Goal: Information Seeking & Learning: Understand process/instructions

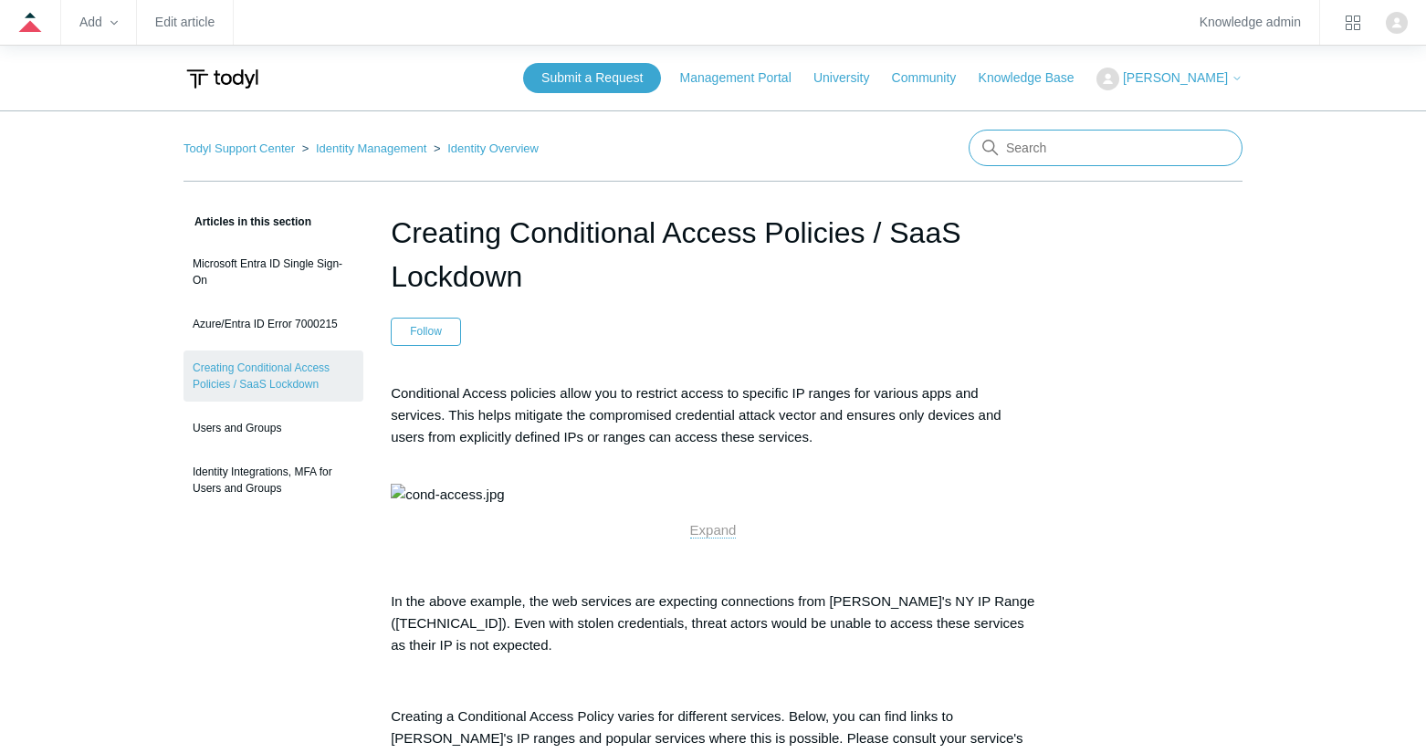
click at [1066, 152] on input "Search" at bounding box center [1105, 148] width 274 height 37
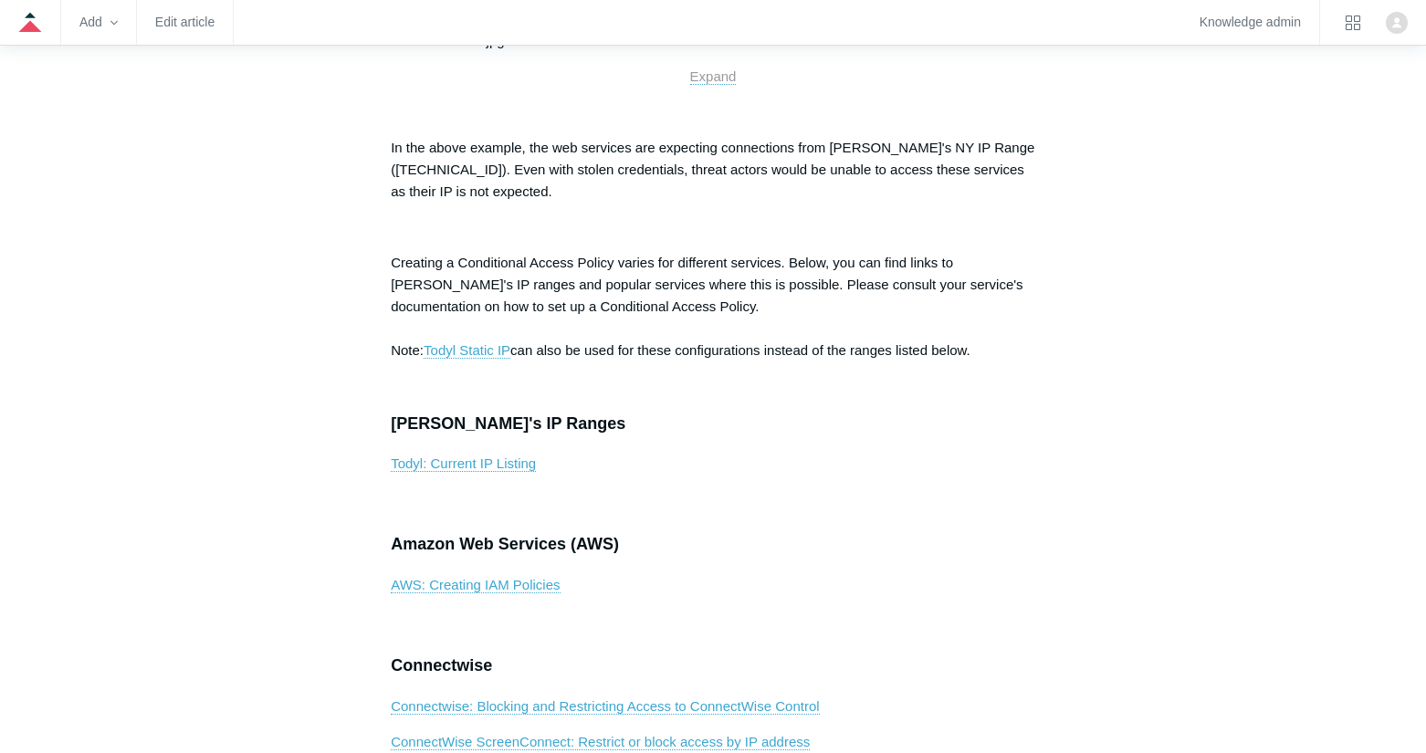
scroll to position [456, 0]
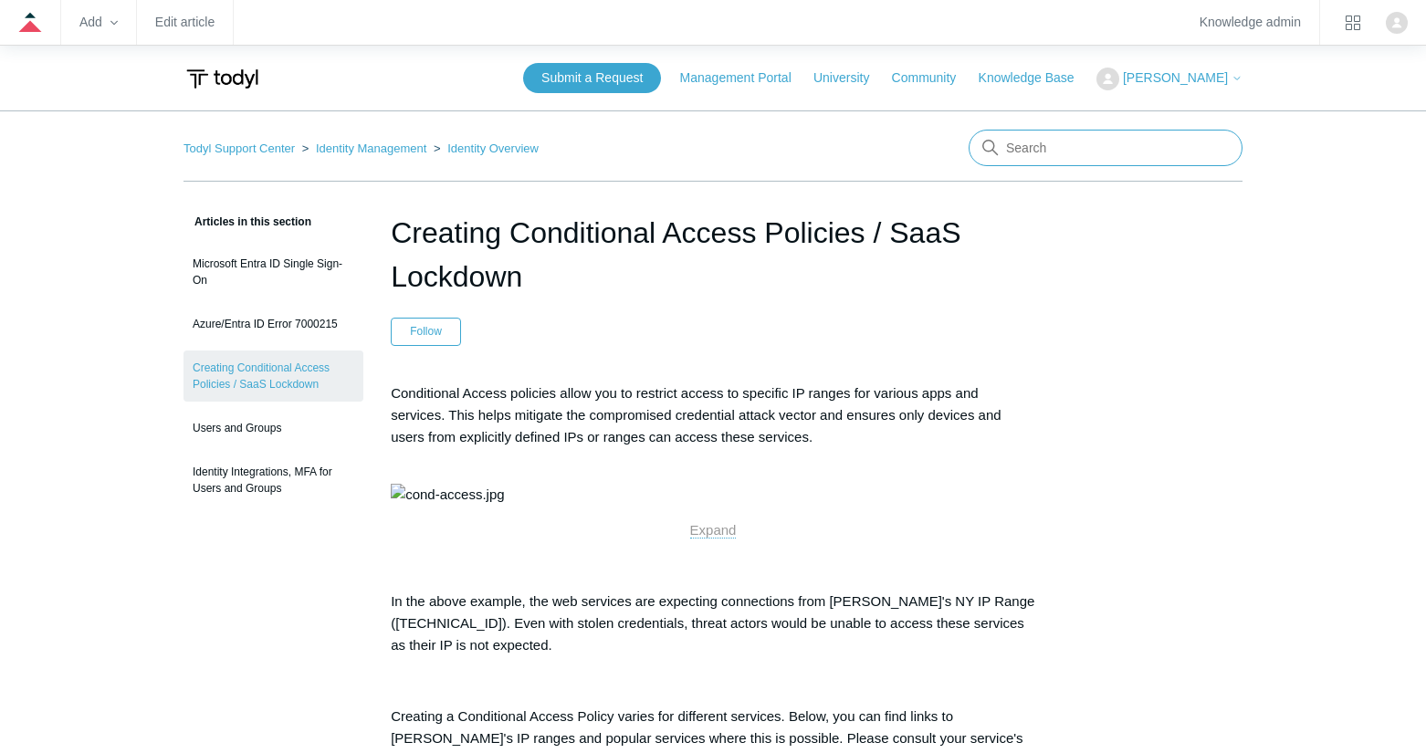
click at [1048, 144] on input "Search" at bounding box center [1105, 148] width 274 height 37
type input "SASE"
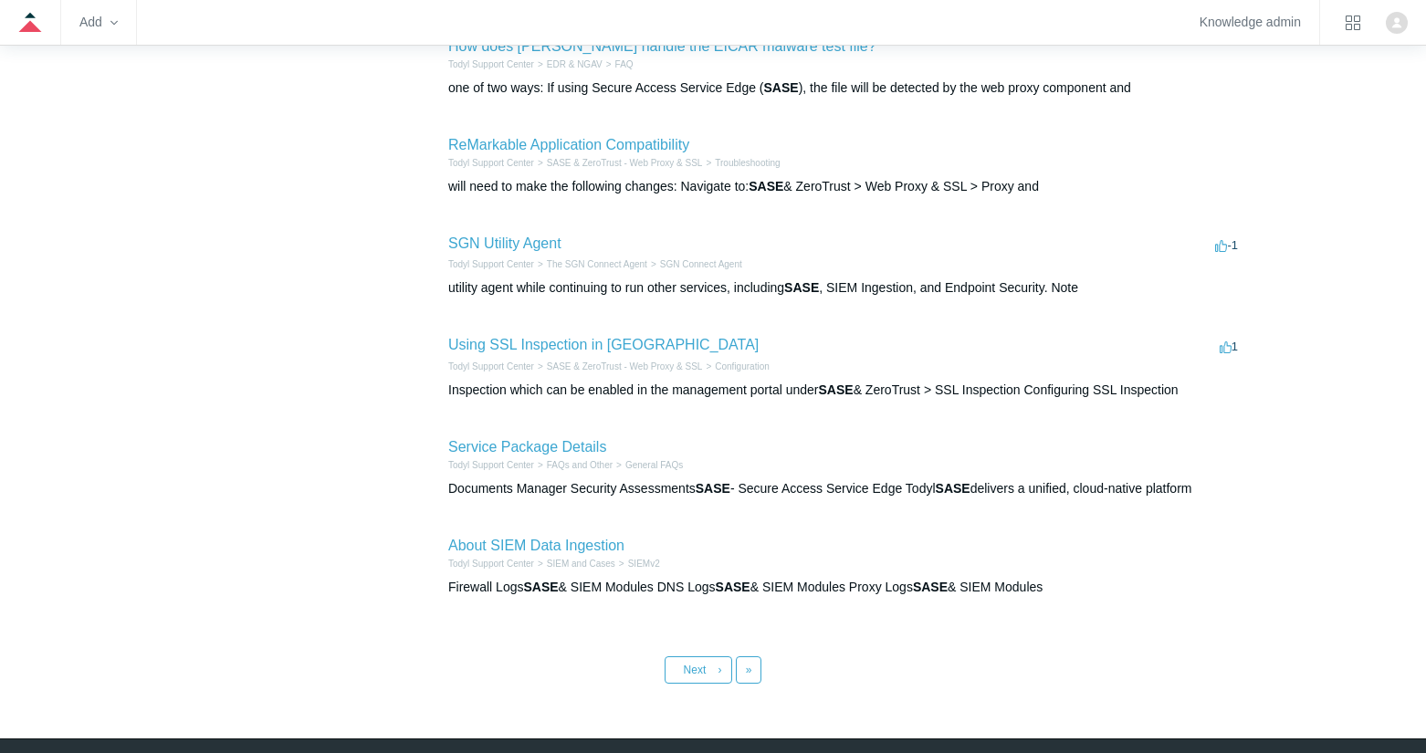
scroll to position [685, 0]
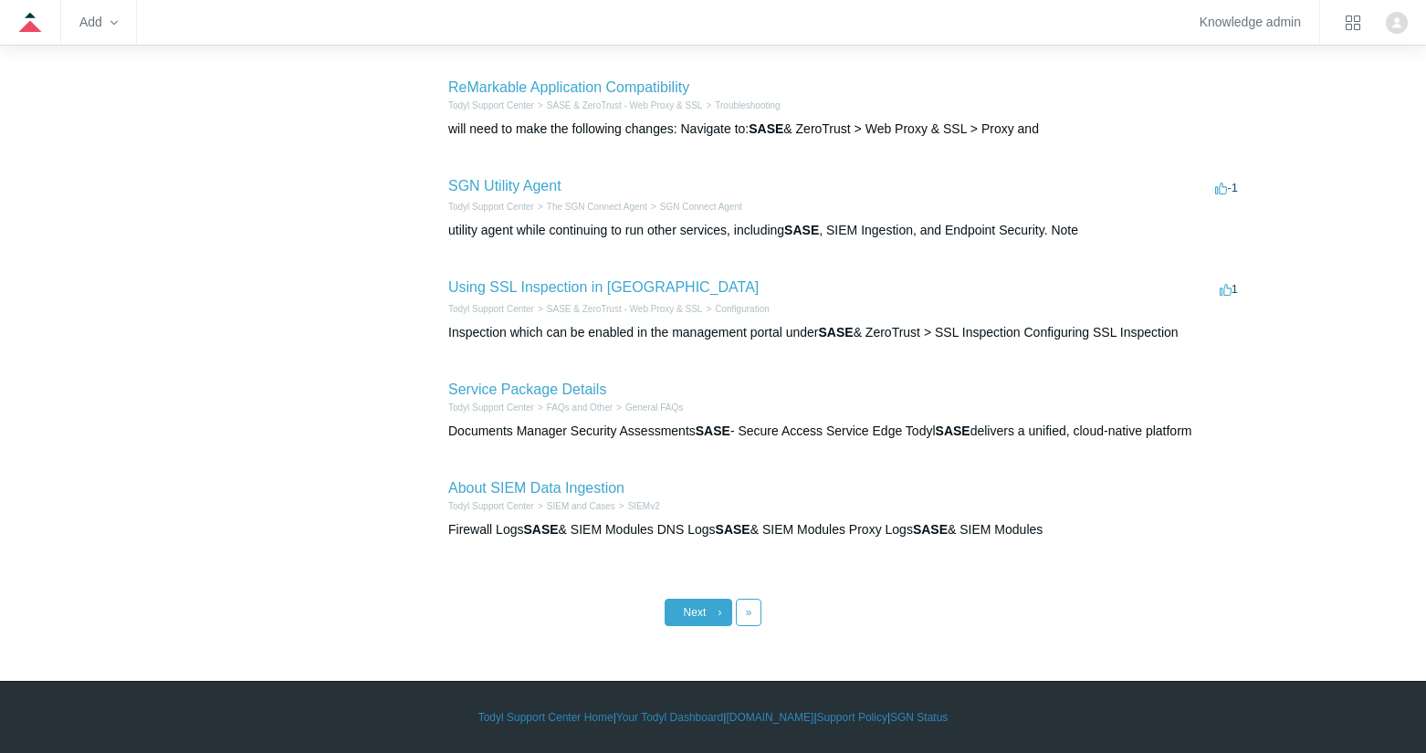
click at [695, 610] on span "Next" at bounding box center [695, 612] width 23 height 13
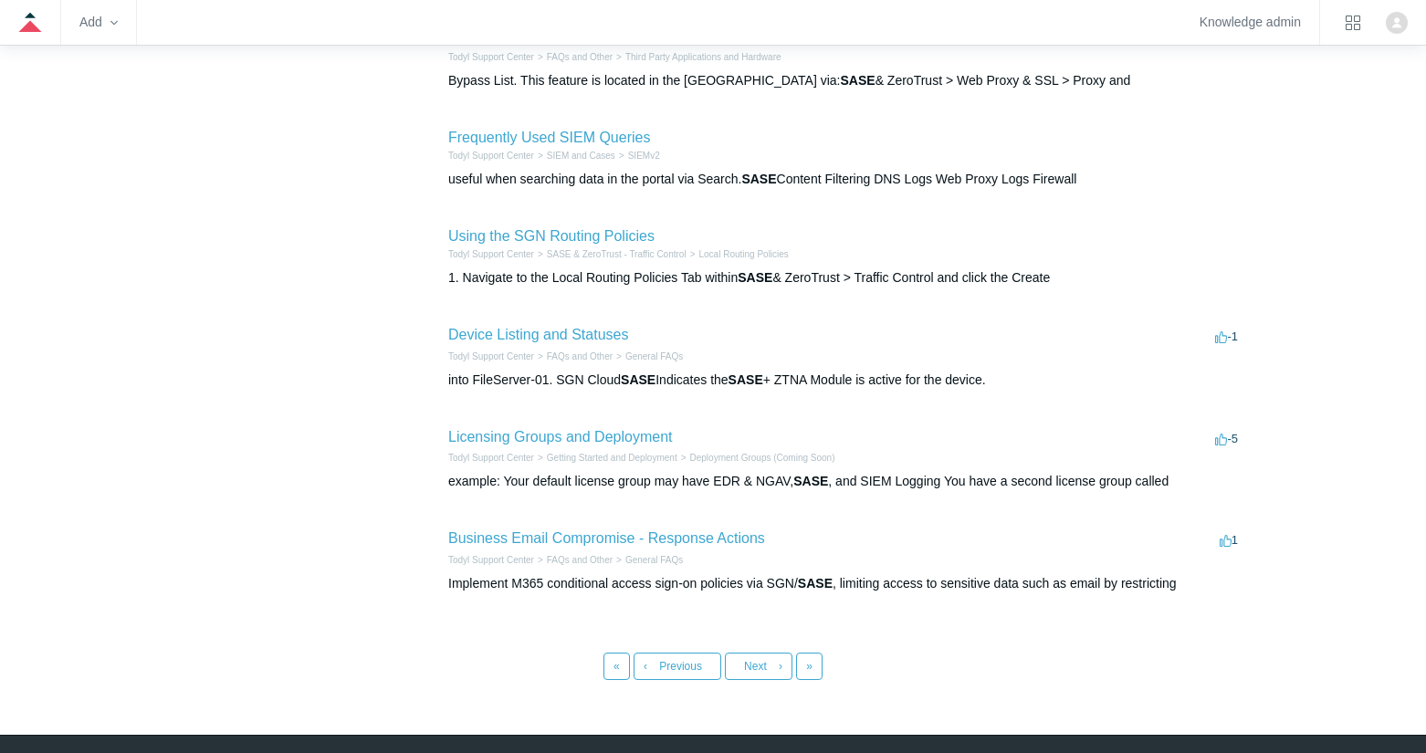
scroll to position [692, 0]
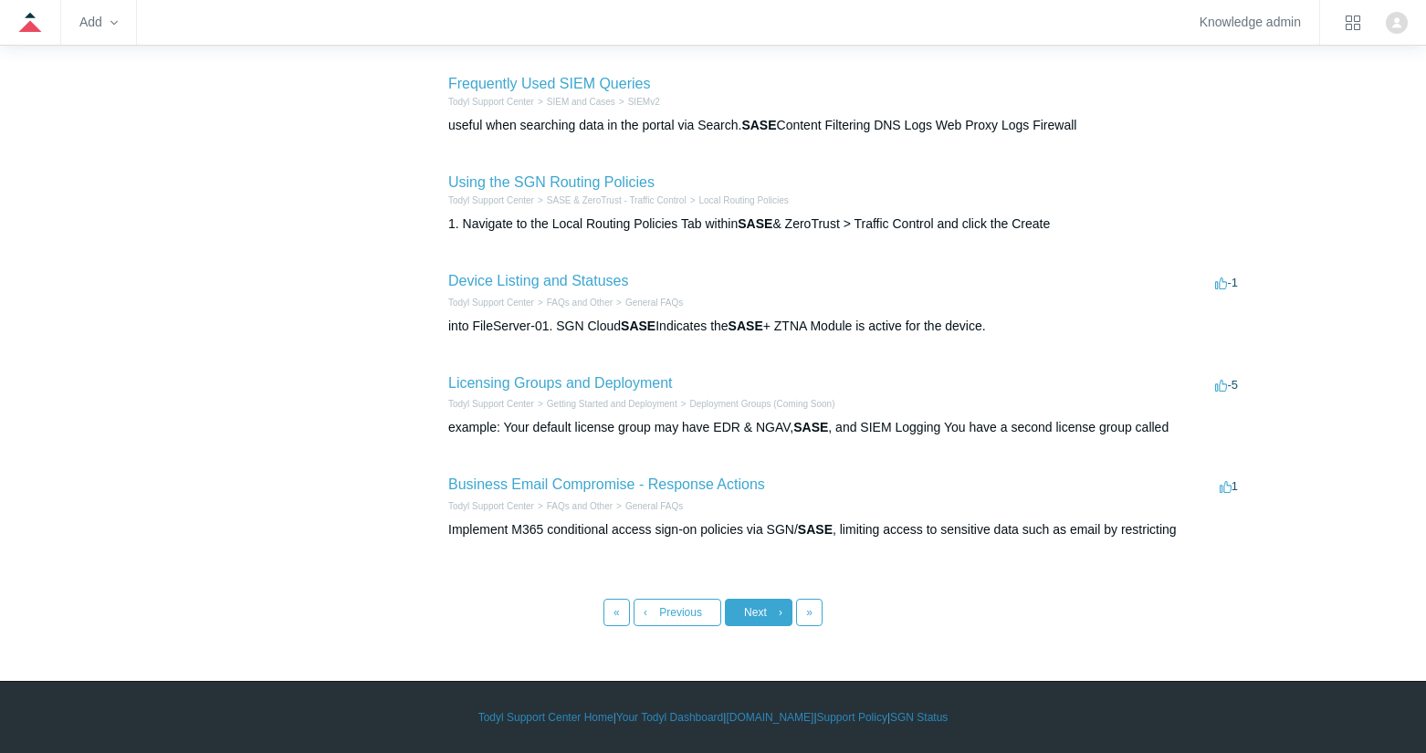
click at [741, 616] on link "Next ›" at bounding box center [759, 612] width 68 height 27
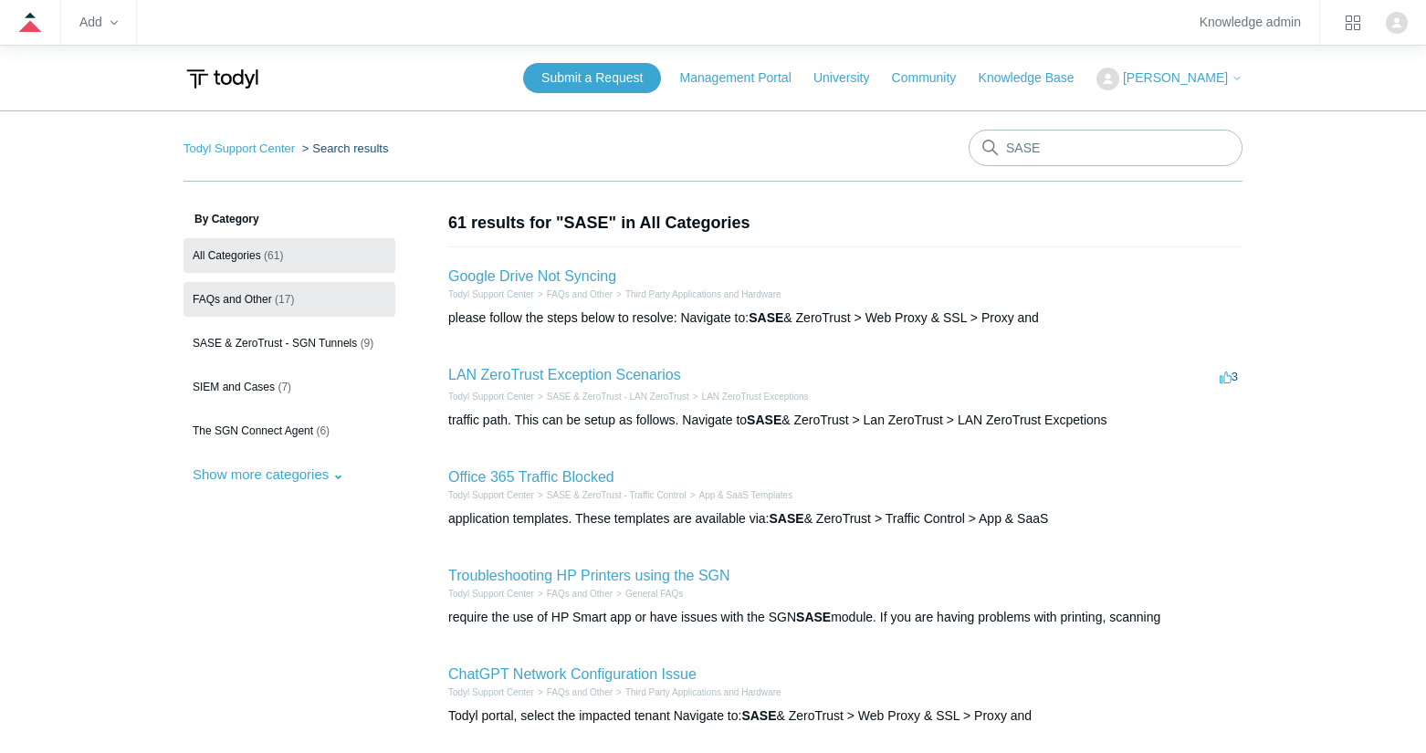
click at [321, 295] on link "FAQs and Other (17)" at bounding box center [289, 299] width 212 height 35
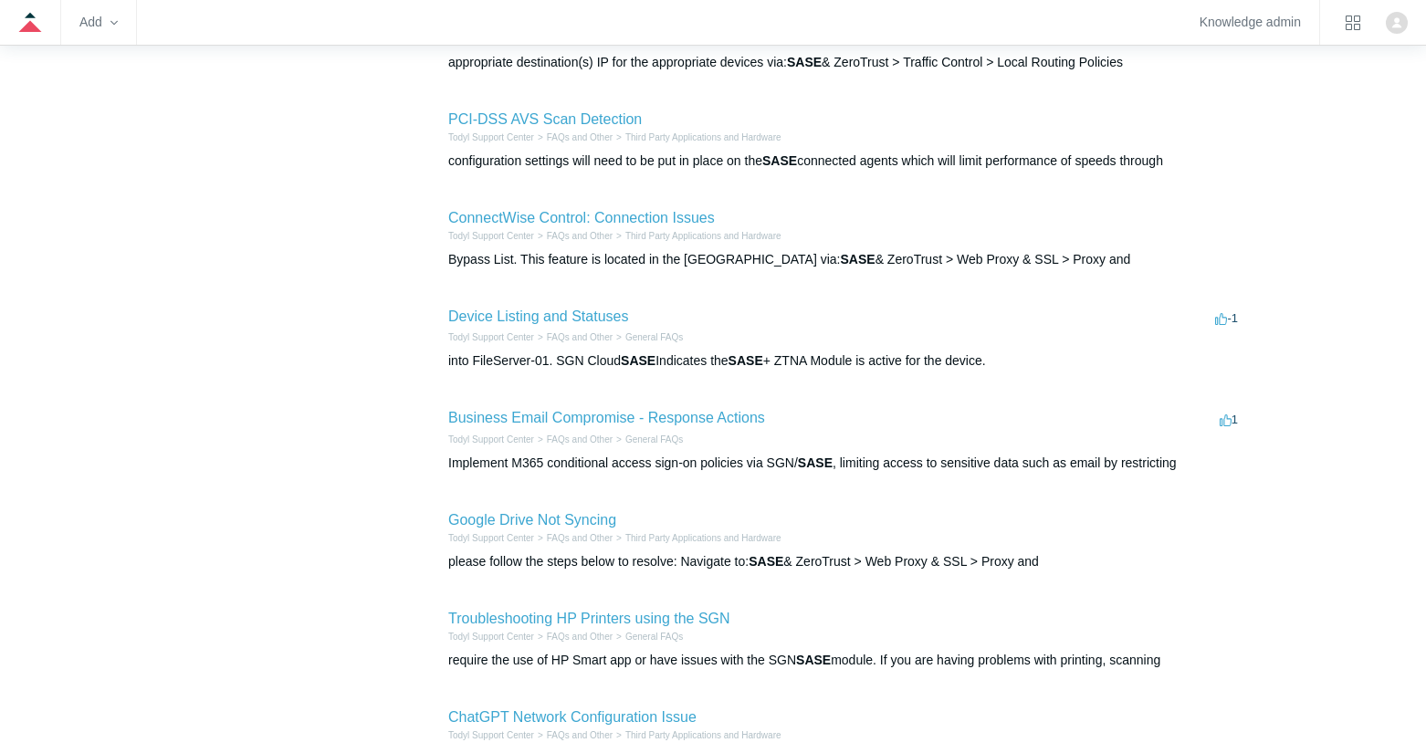
scroll to position [639, 0]
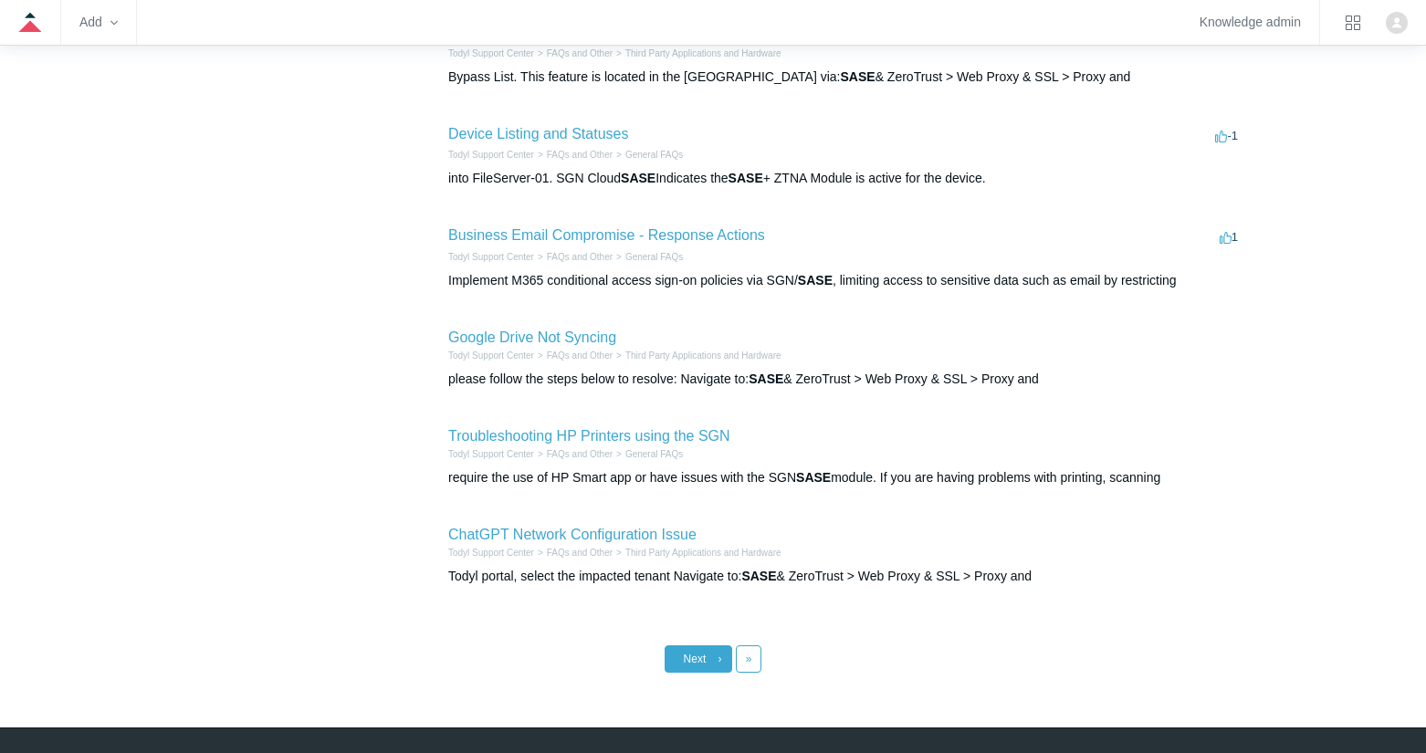
drag, startPoint x: 713, startPoint y: 648, endPoint x: 704, endPoint y: 630, distance: 20.4
click at [712, 648] on link "Next ›" at bounding box center [698, 658] width 68 height 27
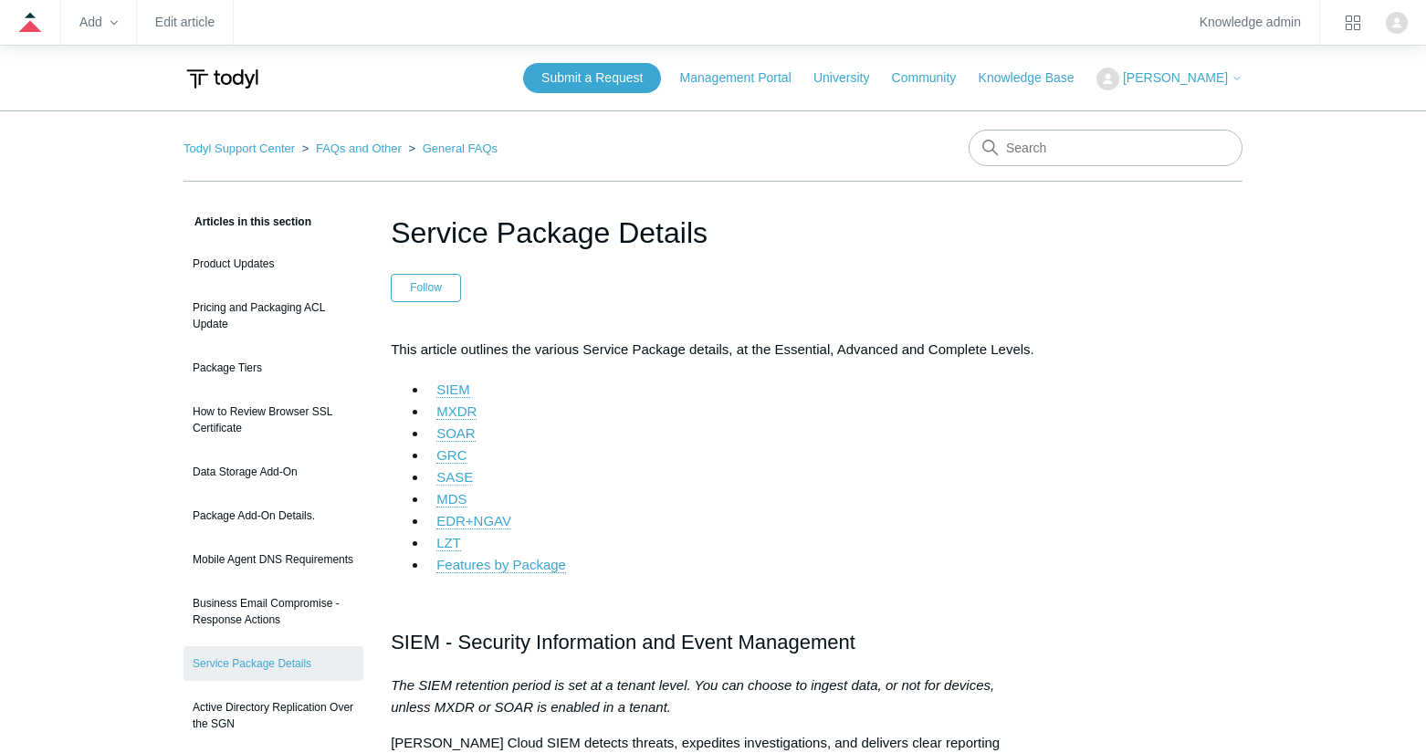
click at [447, 475] on link "SASE" at bounding box center [454, 477] width 37 height 16
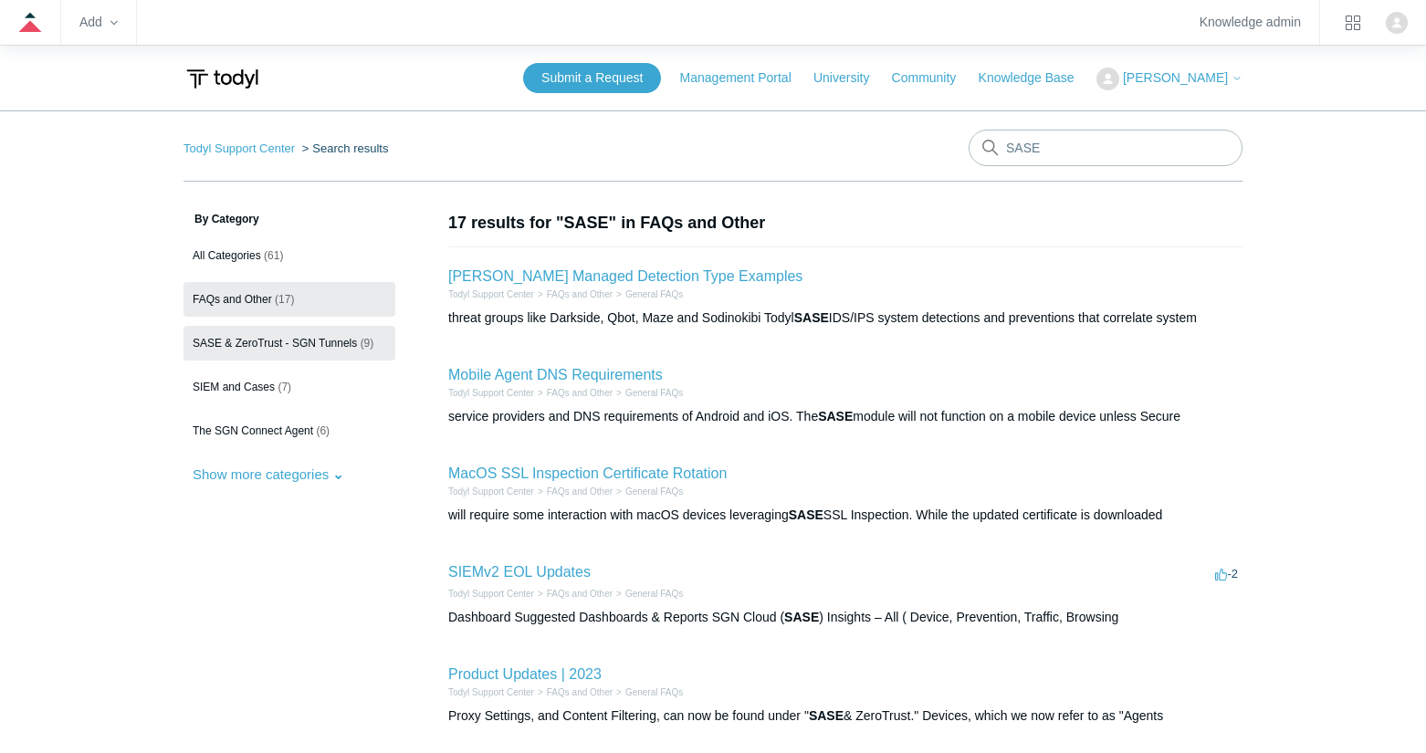
click at [271, 349] on span "SASE & ZeroTrust - SGN Tunnels" at bounding box center [275, 343] width 164 height 13
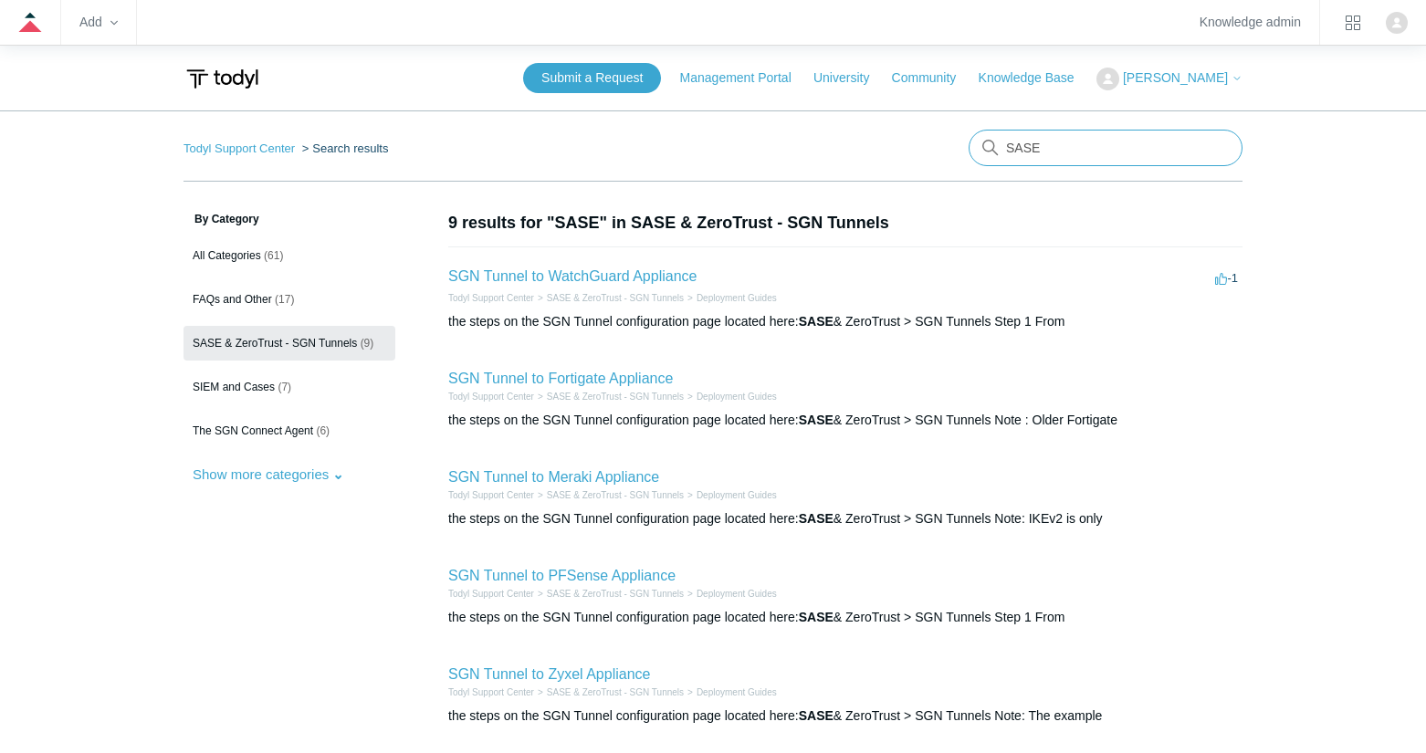
click at [1051, 142] on input "SASE" at bounding box center [1105, 148] width 274 height 37
type input "remote access"
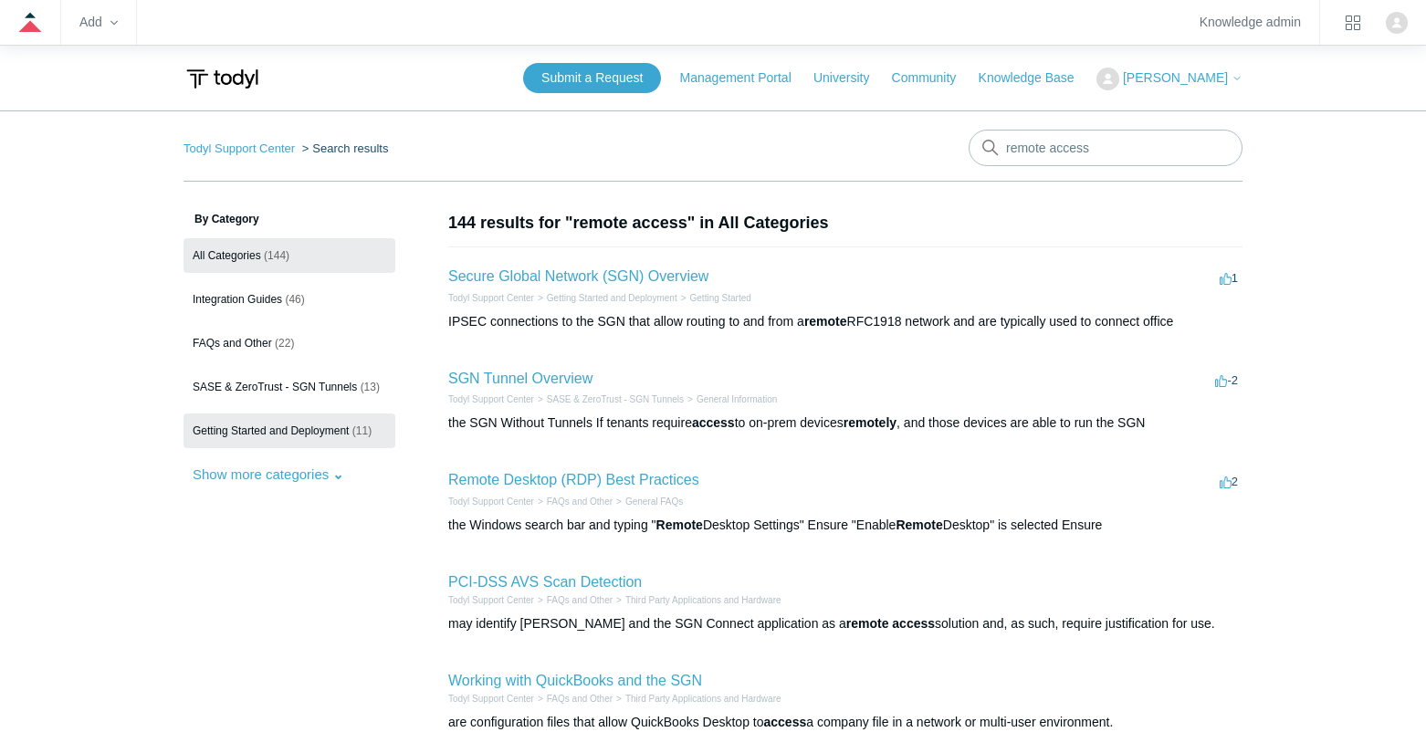
click at [331, 442] on link "Getting Started and Deployment (11)" at bounding box center [289, 430] width 212 height 35
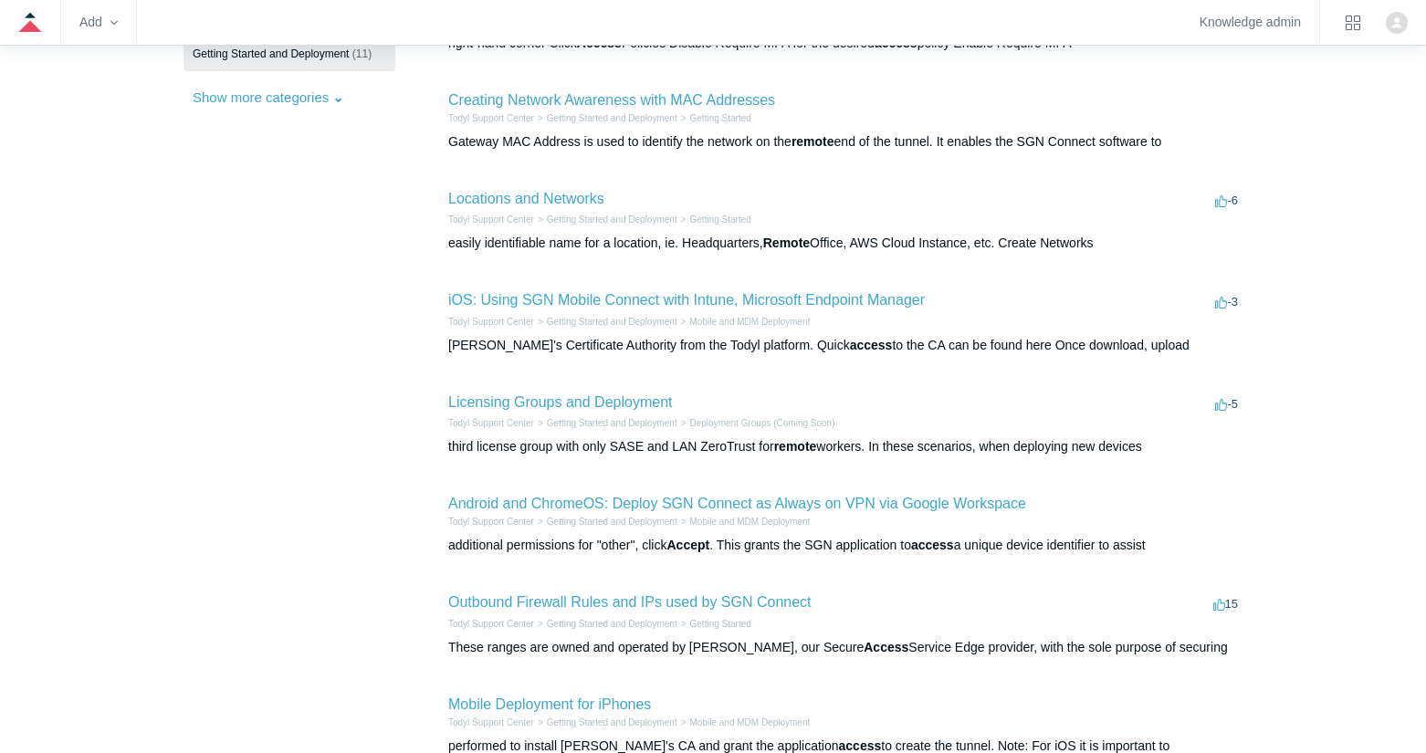
scroll to position [695, 0]
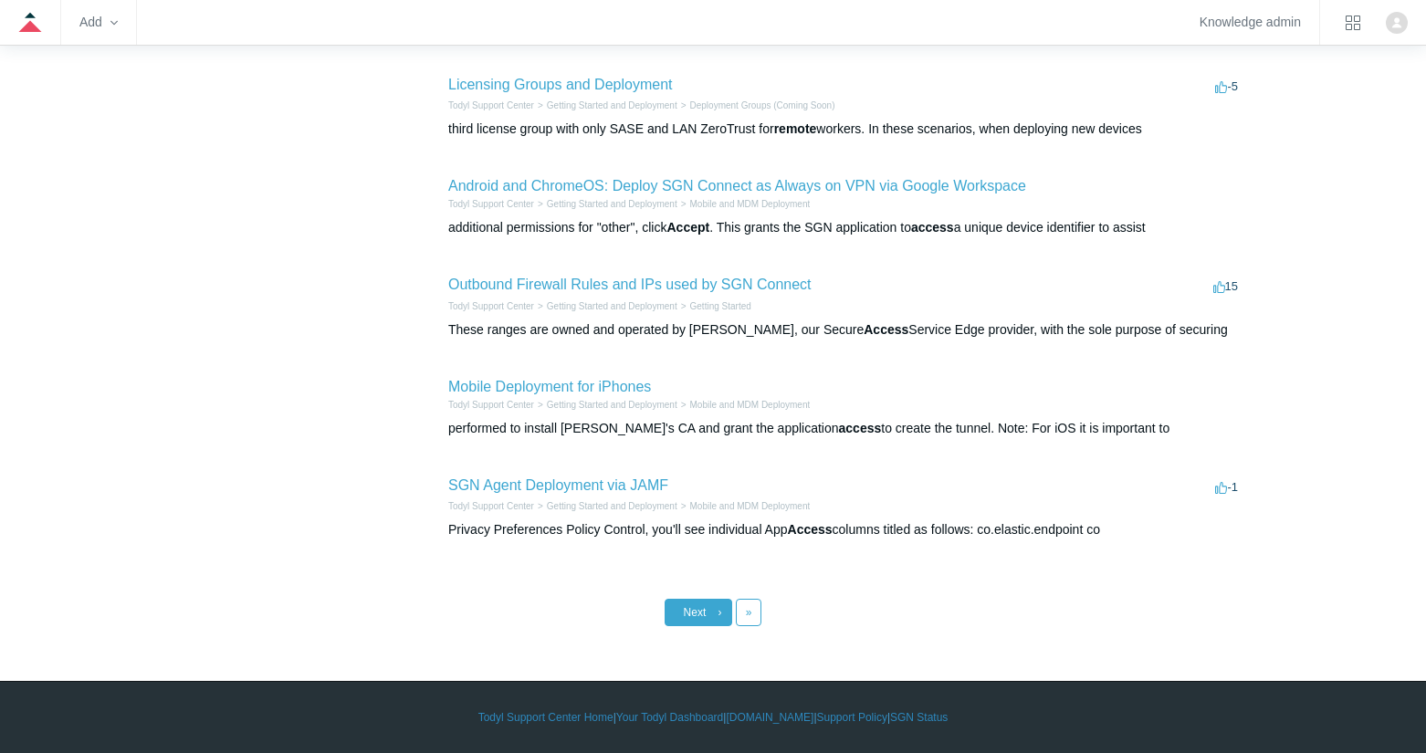
click at [687, 612] on span "Next" at bounding box center [695, 612] width 23 height 13
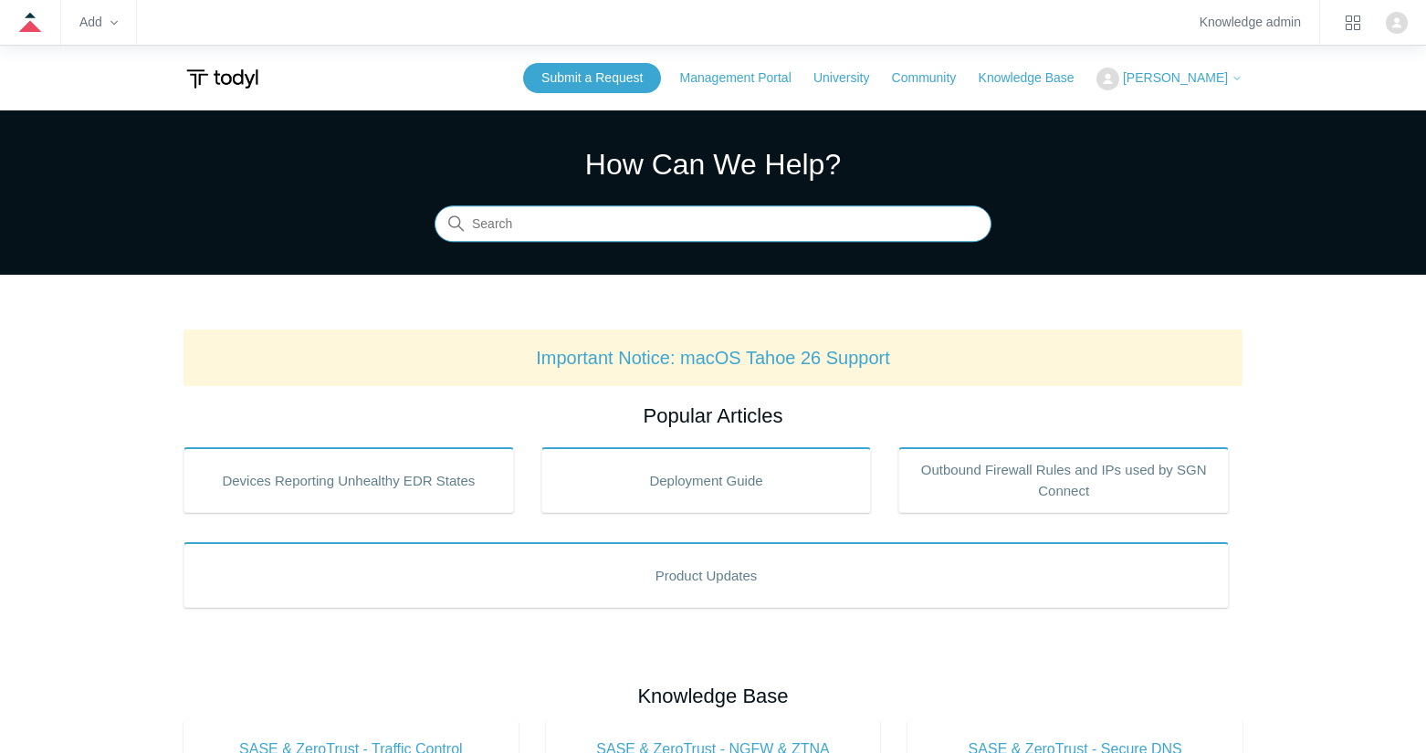
click at [573, 228] on input "Search" at bounding box center [712, 224] width 557 height 37
type input "web filtering"
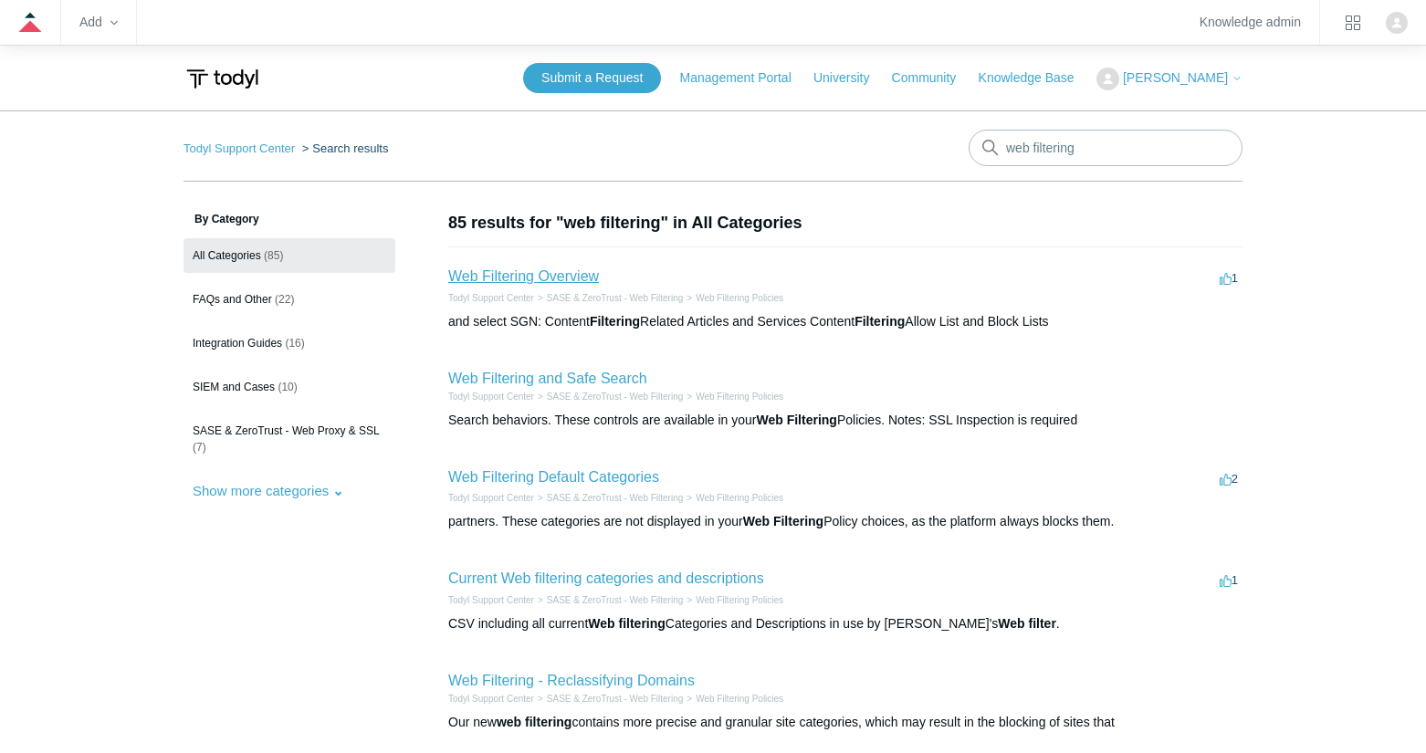
click at [535, 279] on link "Web Filtering Overview" at bounding box center [523, 276] width 151 height 16
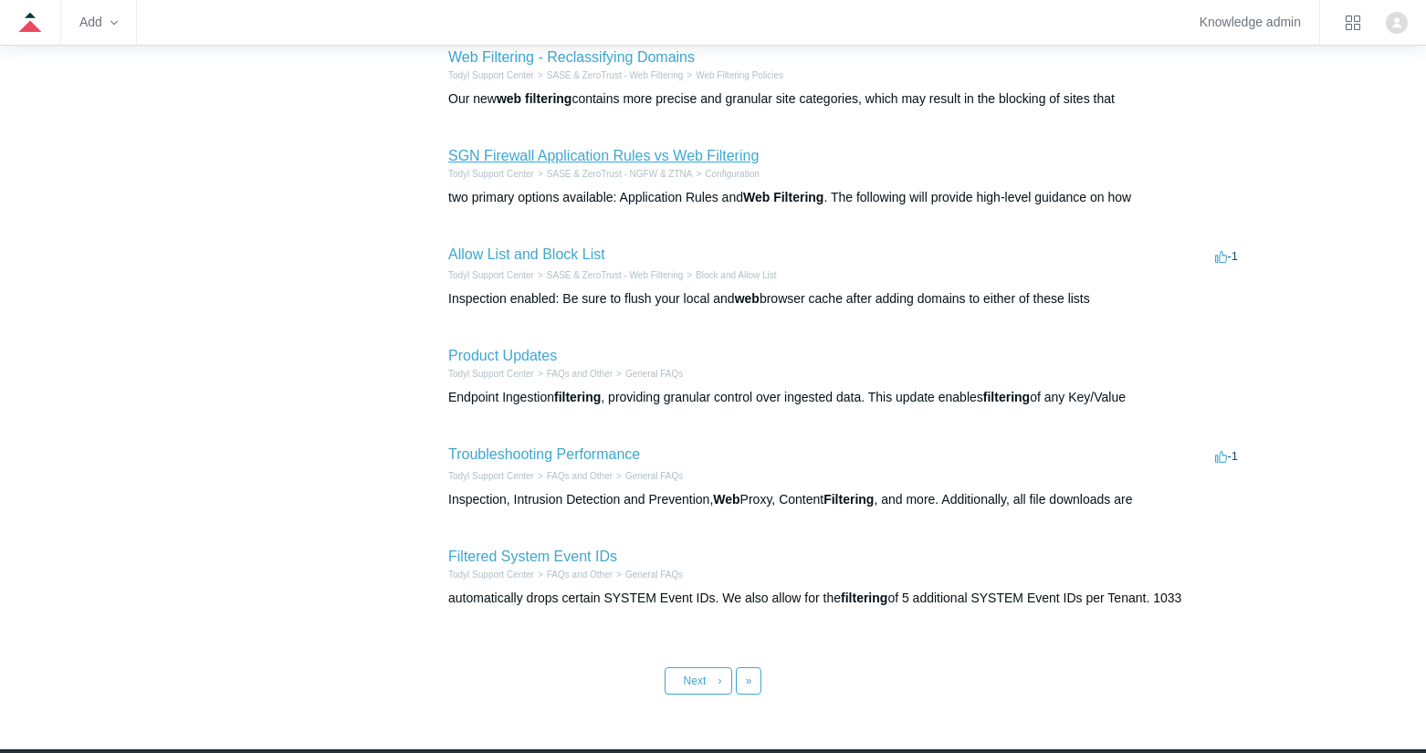
scroll to position [639, 0]
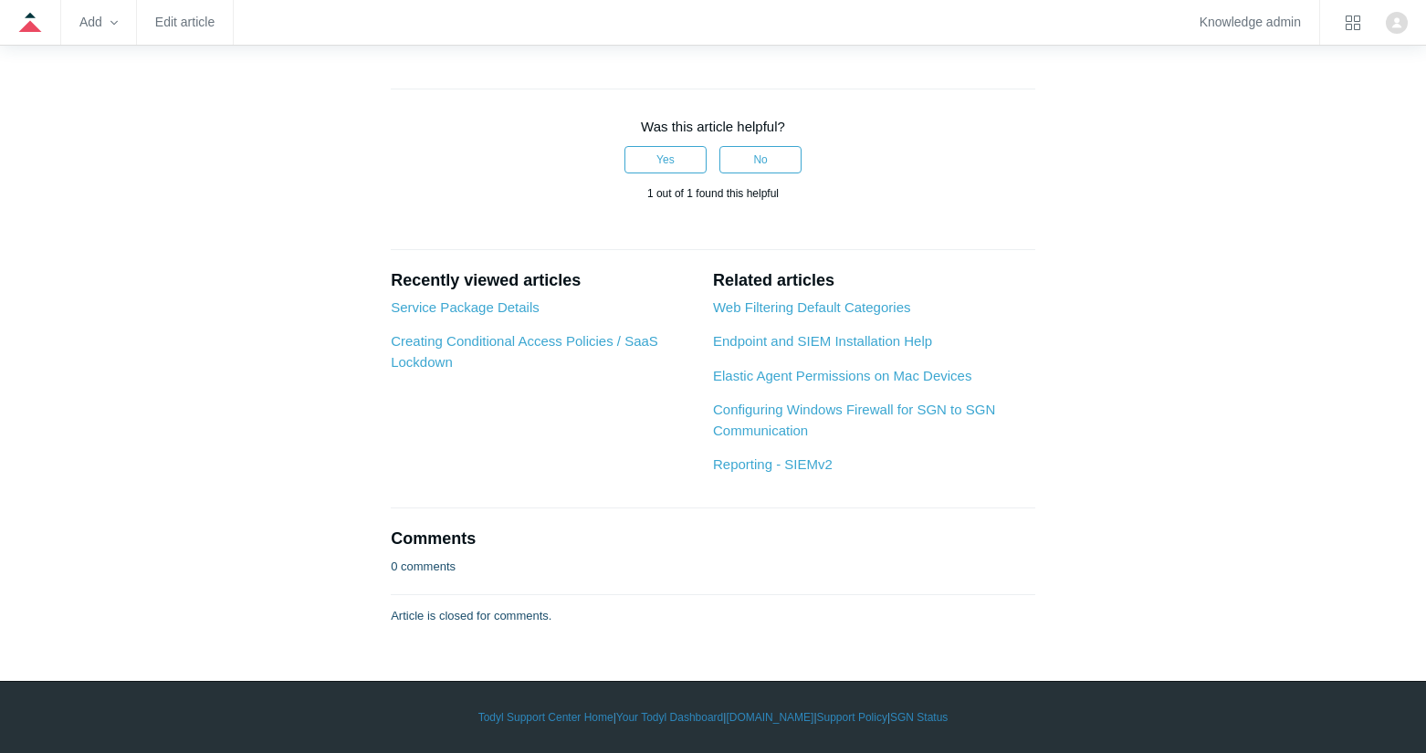
scroll to position [4655, 0]
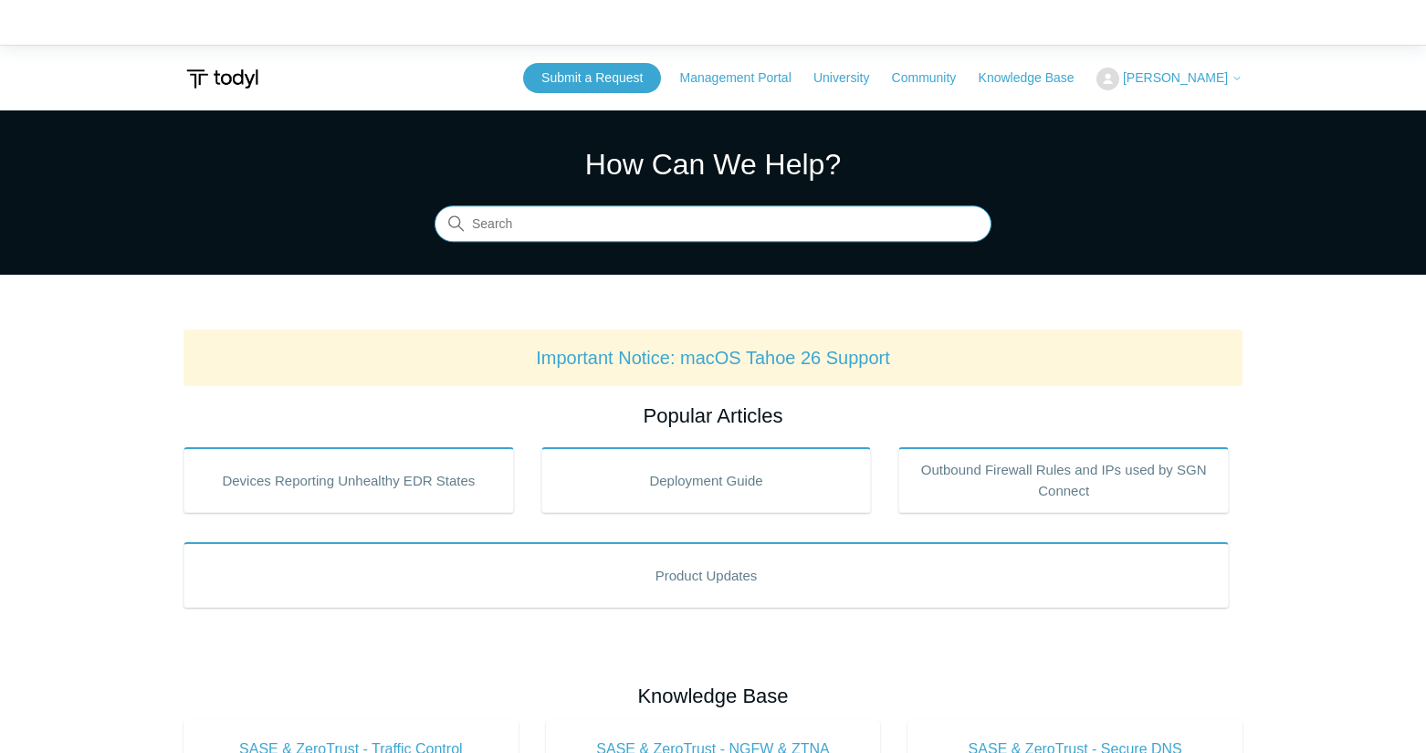
click at [595, 211] on input "Search" at bounding box center [712, 224] width 557 height 37
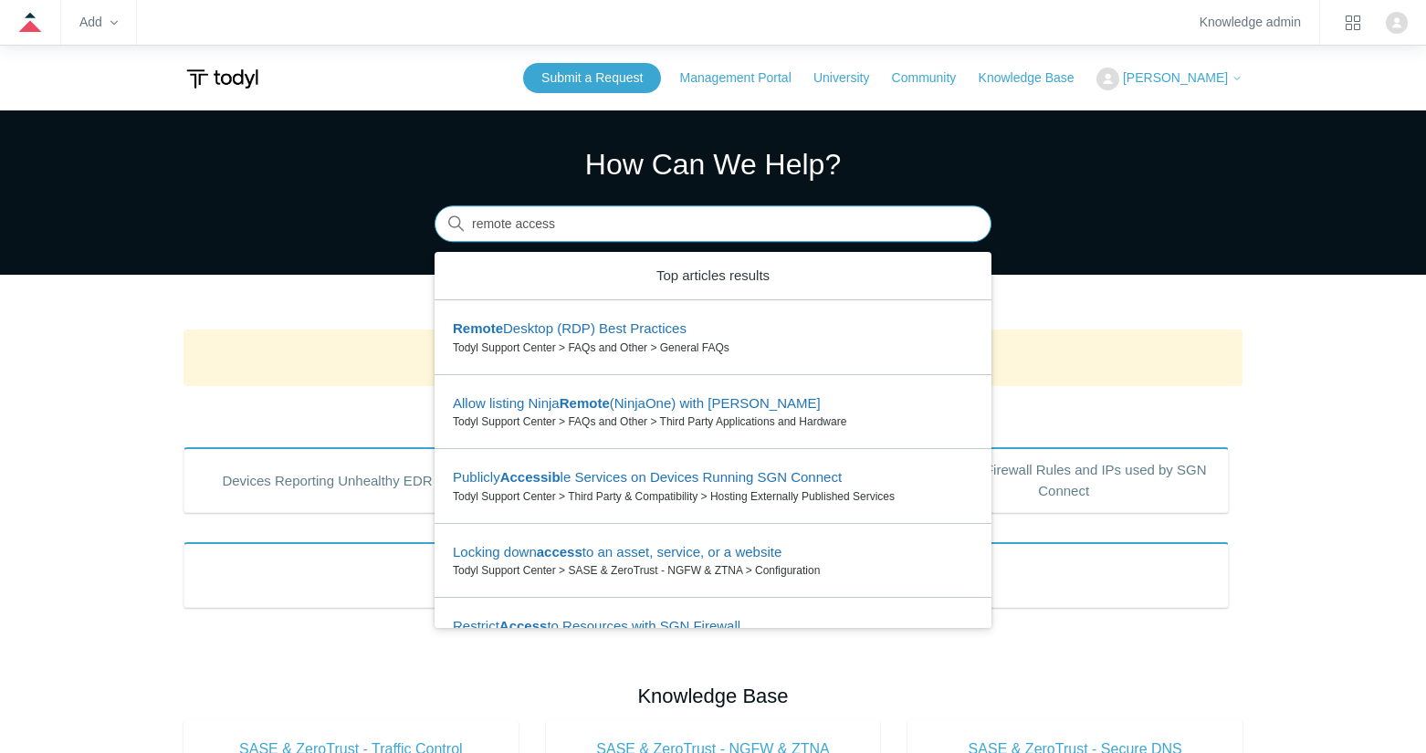
type input "remote access"
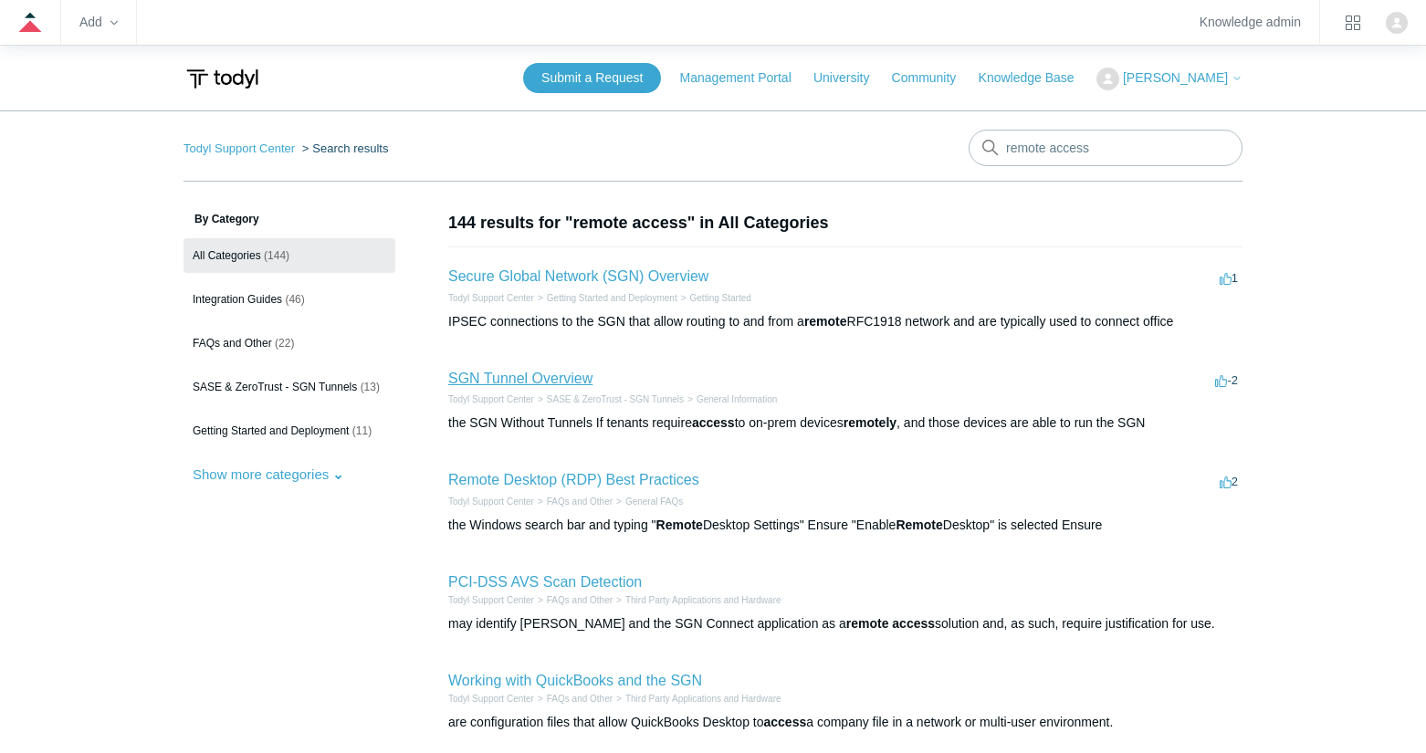
click at [533, 375] on link "SGN Tunnel Overview" at bounding box center [520, 379] width 144 height 16
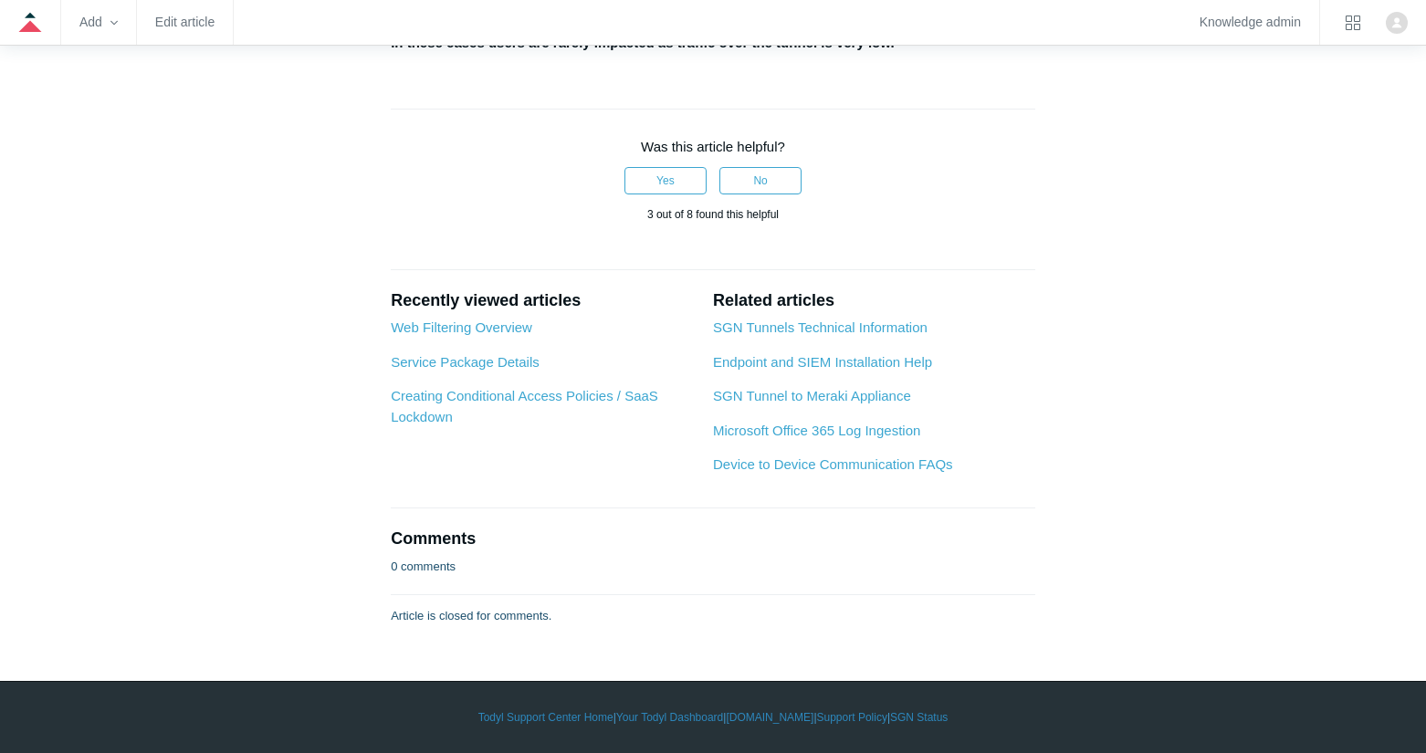
scroll to position [3612, 0]
click at [607, 393] on link "Creating Conditional Access Policies / SaaS Lockdown" at bounding box center [524, 406] width 267 height 37
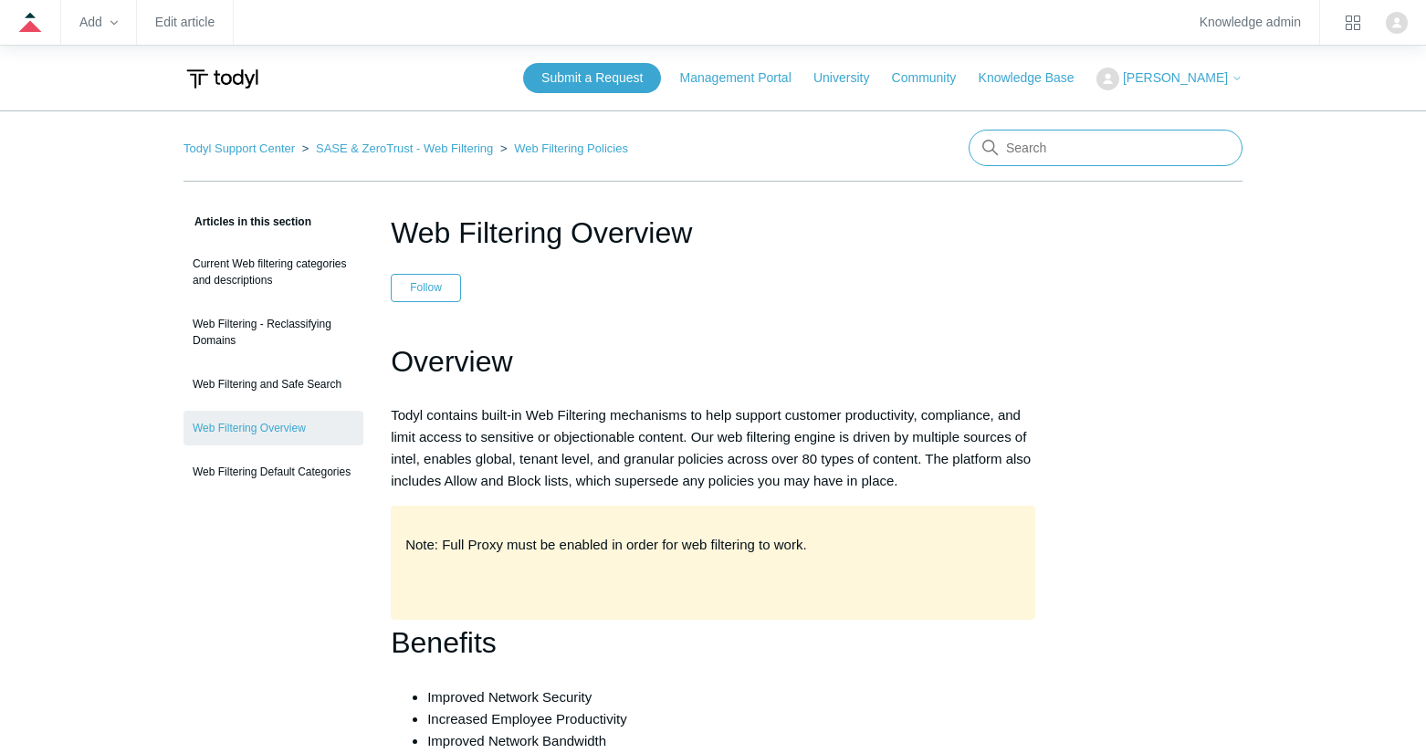
click at [1051, 148] on input "Search" at bounding box center [1105, 148] width 274 height 37
type input "access office file server"
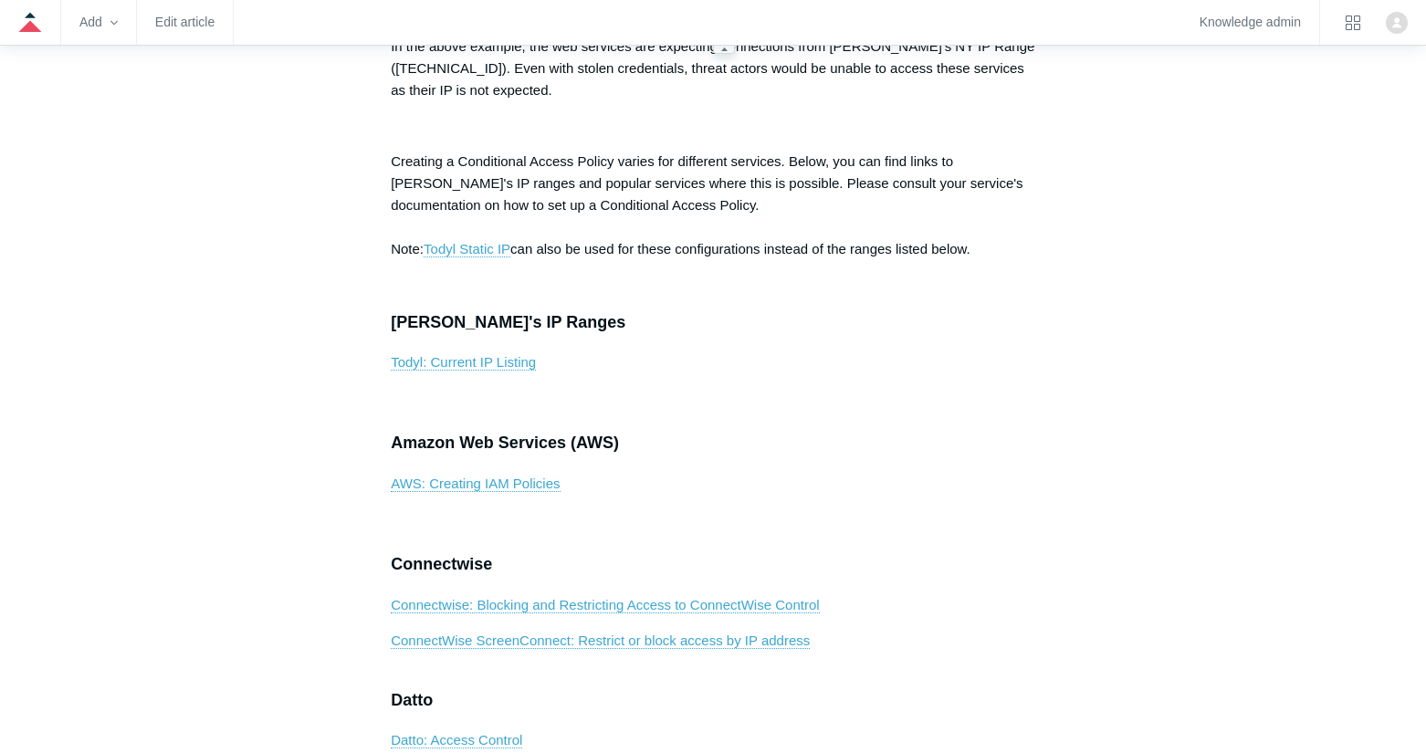
scroll to position [365, 0]
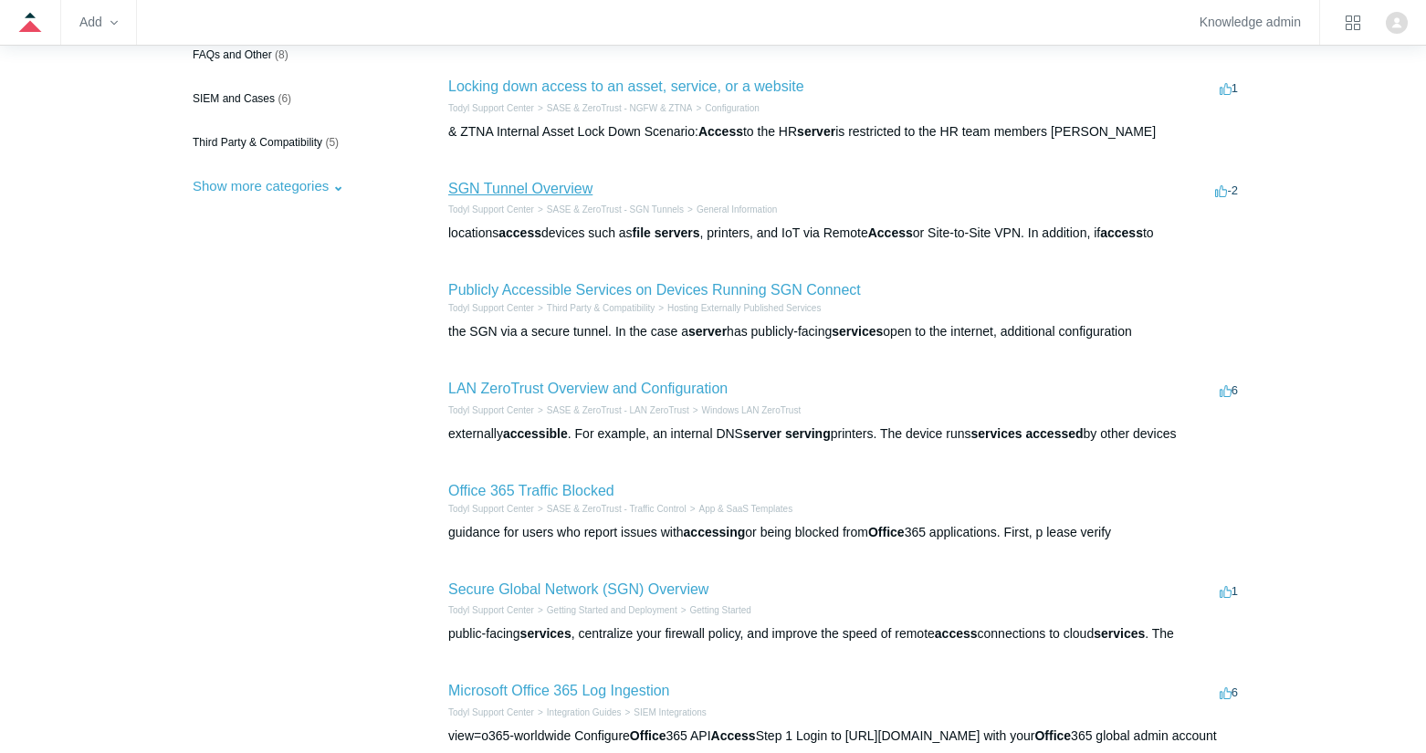
scroll to position [365, 0]
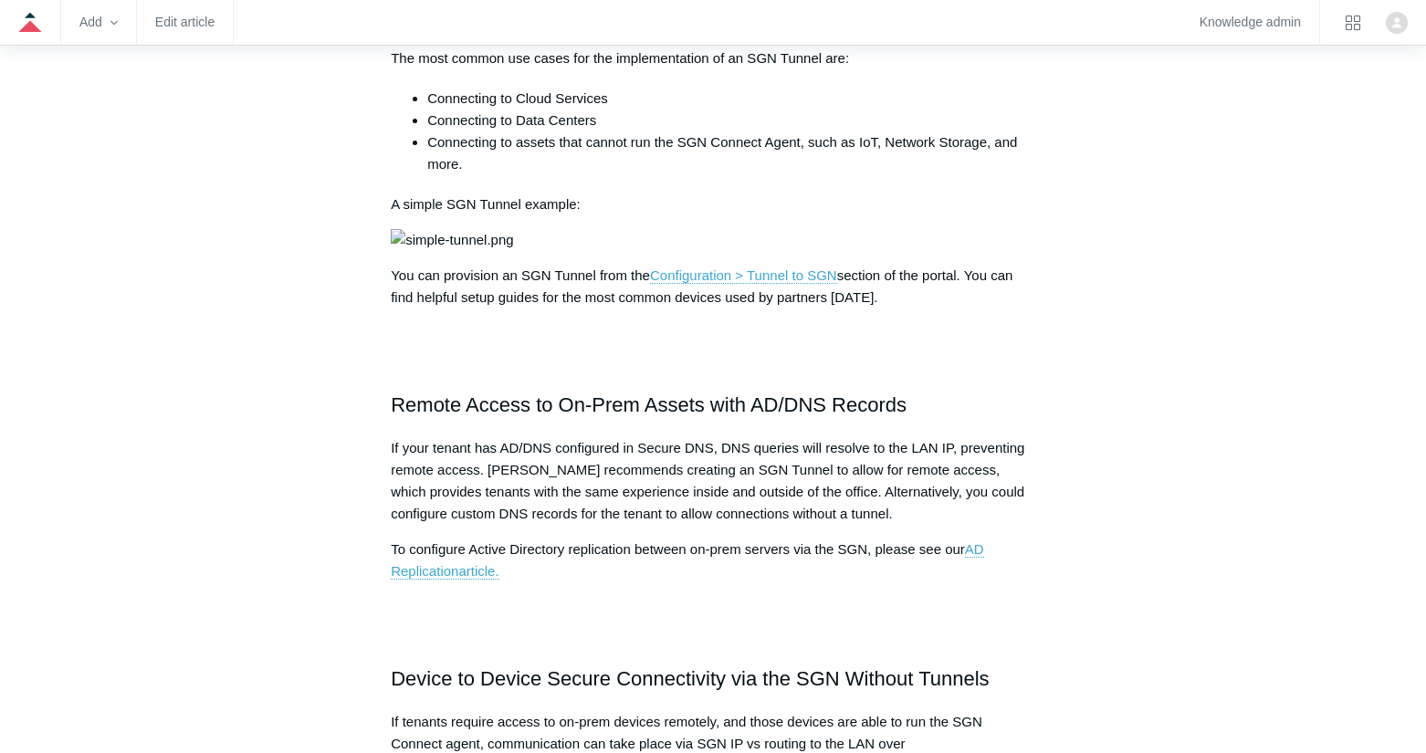
scroll to position [183, 0]
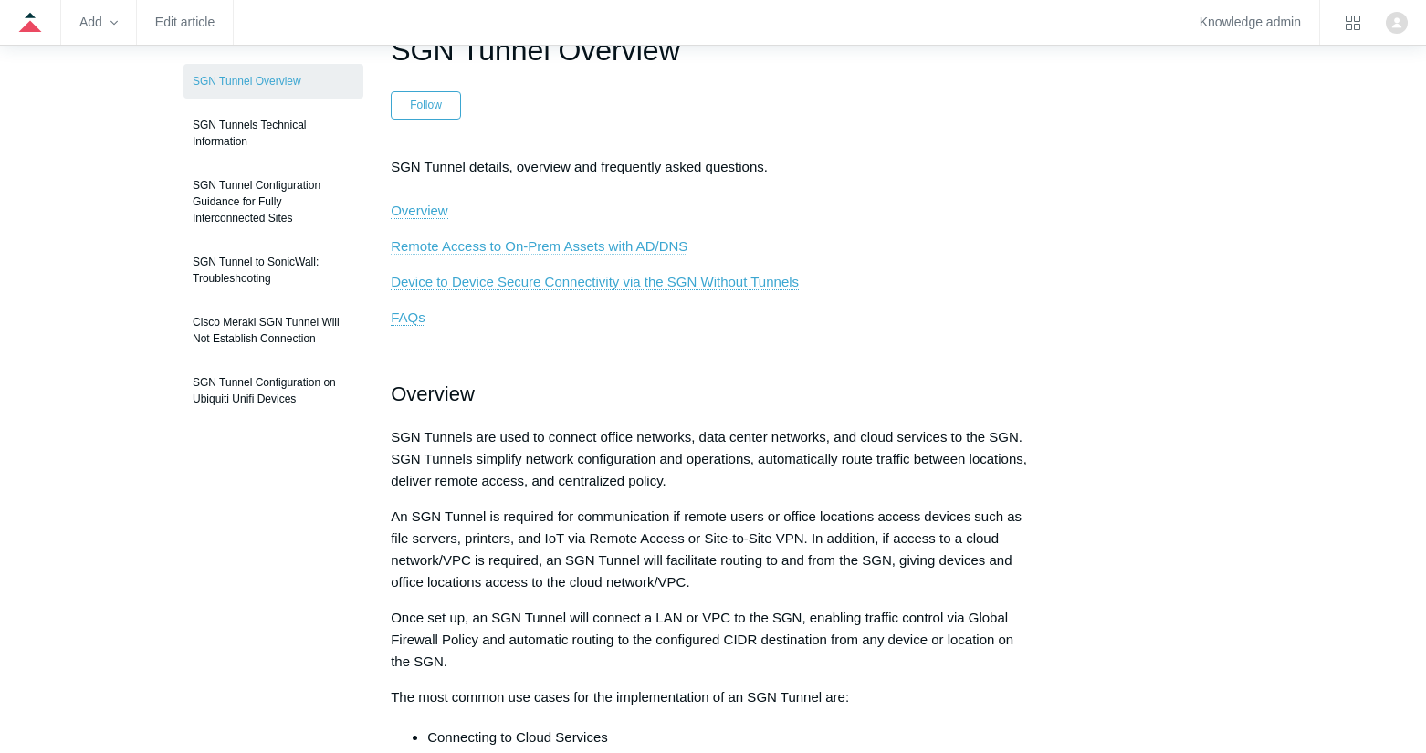
click at [468, 251] on span "Remote Access to On-Prem Assets with AD/DNS" at bounding box center [539, 246] width 297 height 16
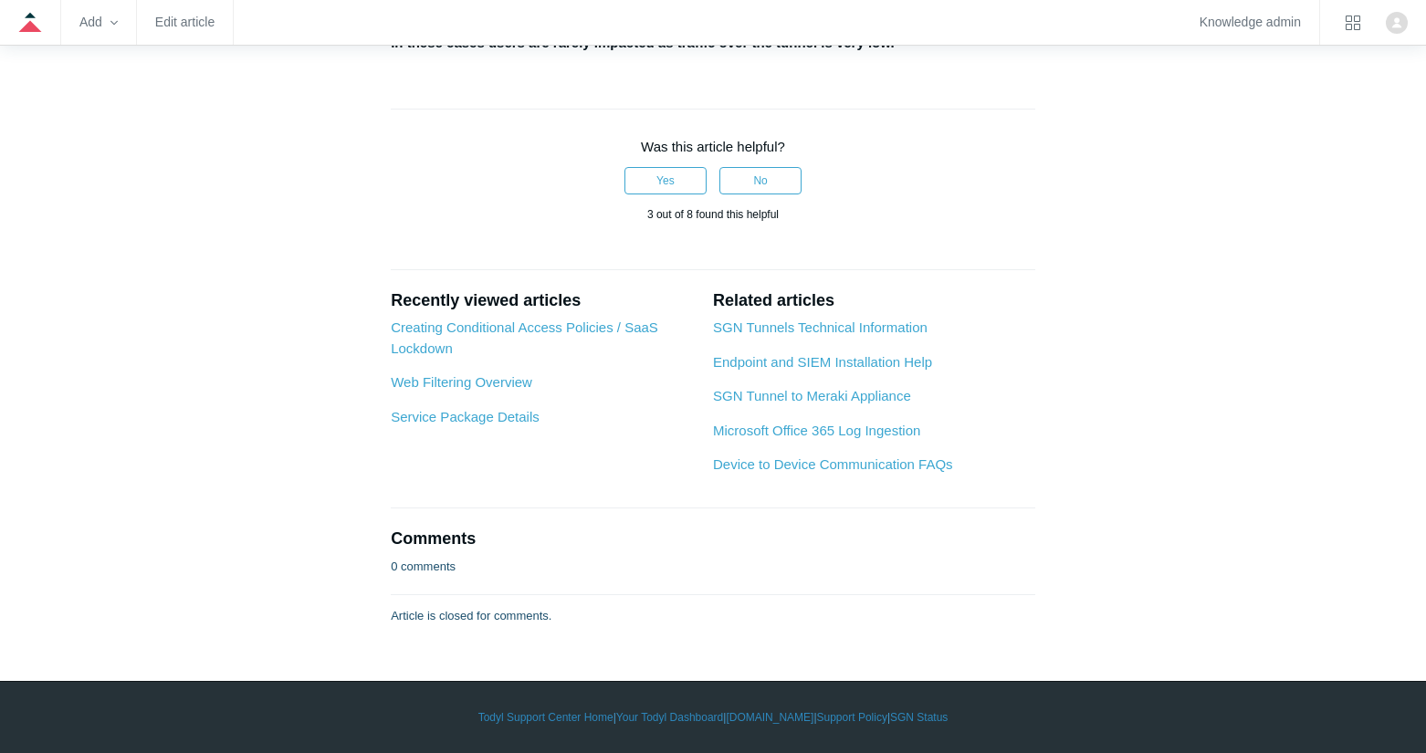
scroll to position [3476, 0]
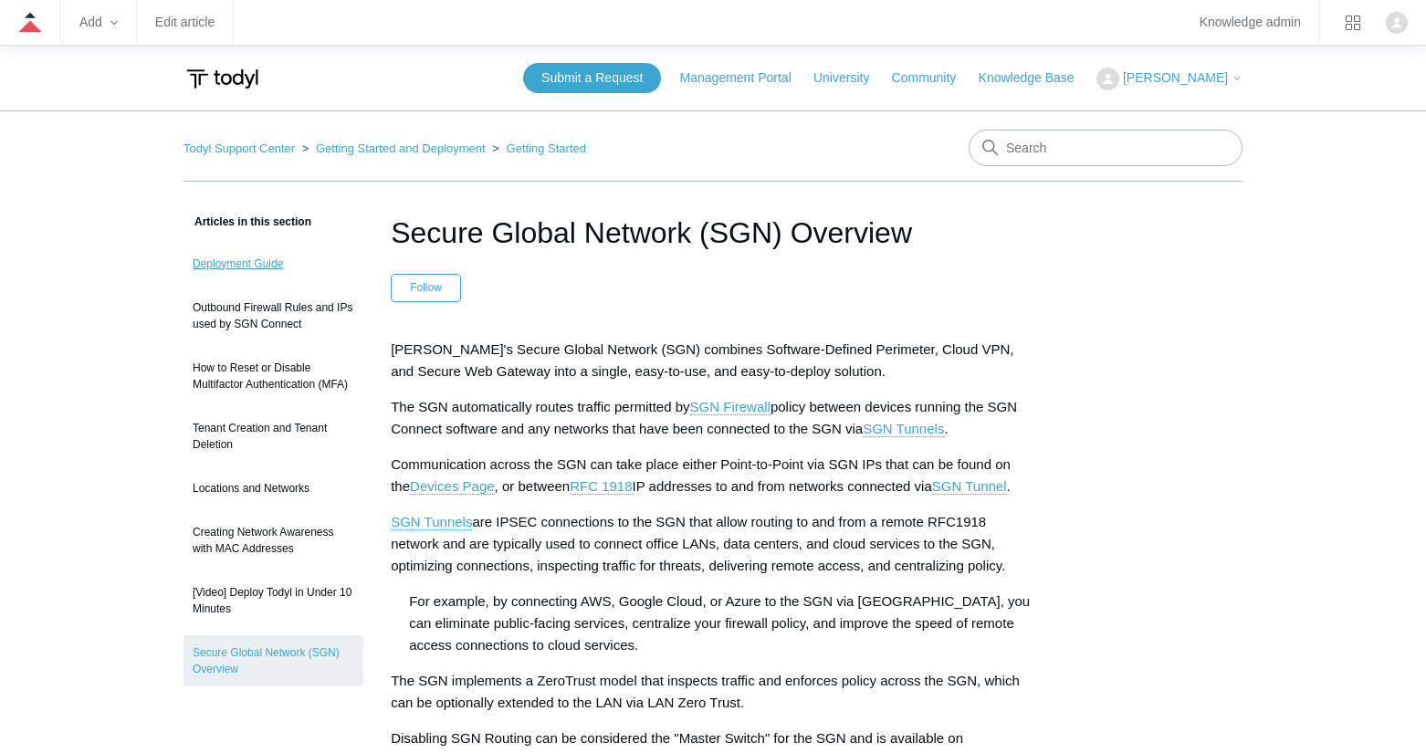
click at [233, 258] on link "Deployment Guide" at bounding box center [273, 263] width 180 height 35
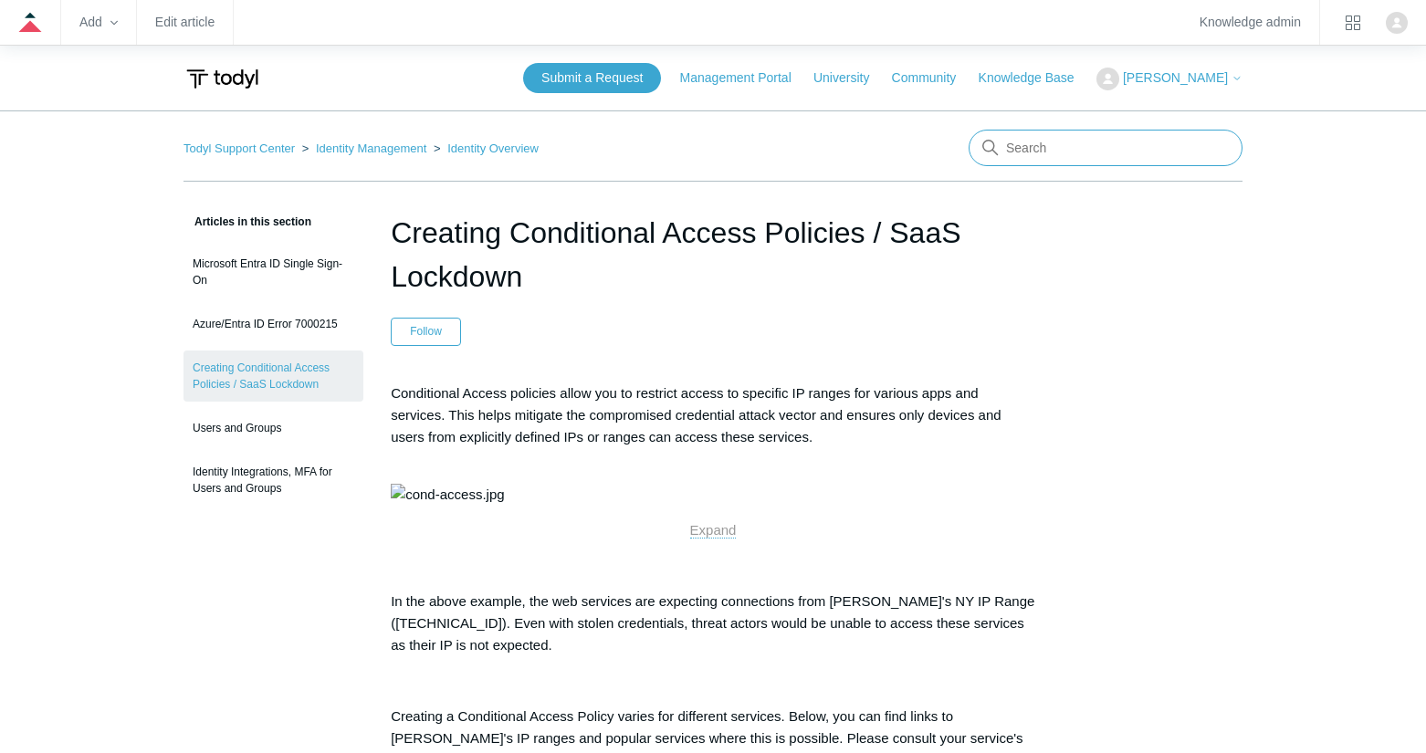
click at [1060, 142] on input "Search" at bounding box center [1105, 148] width 274 height 37
type input "content filter"
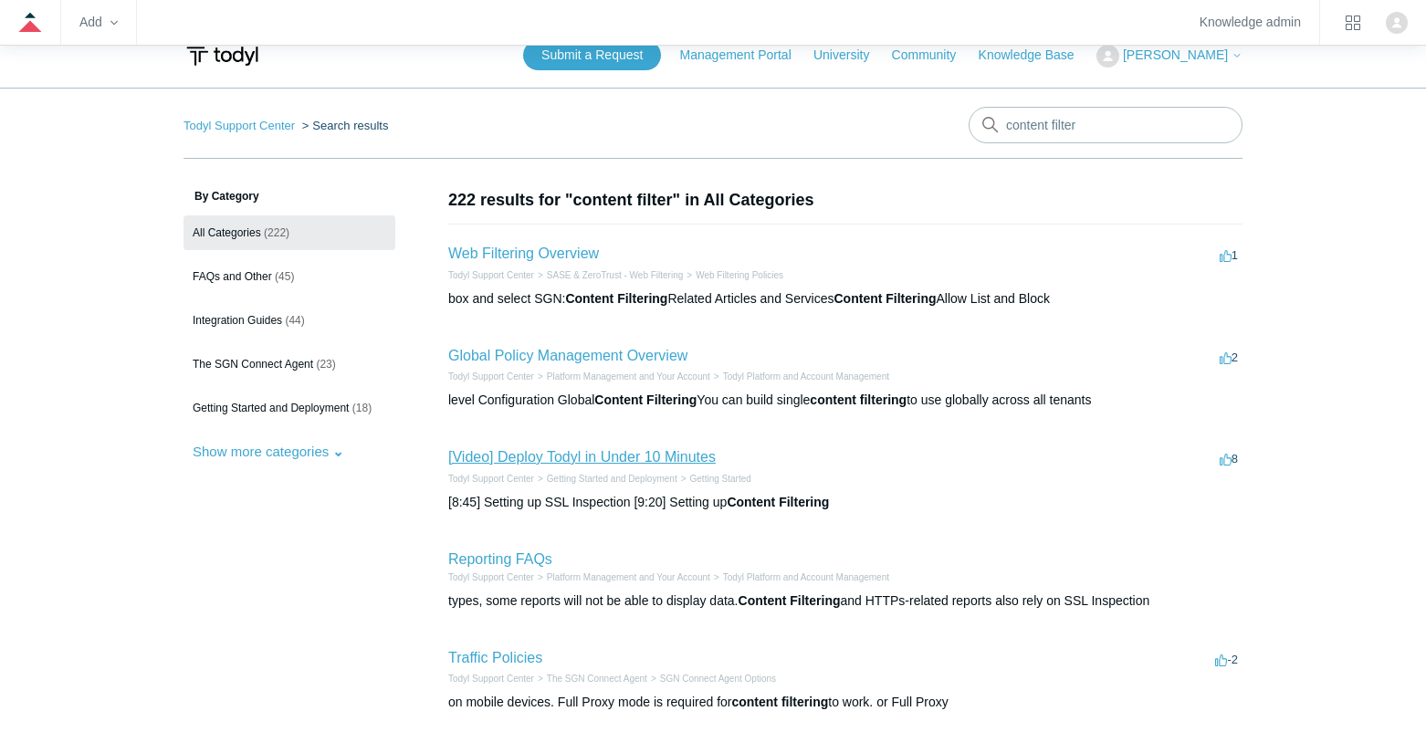
scroll to position [183, 0]
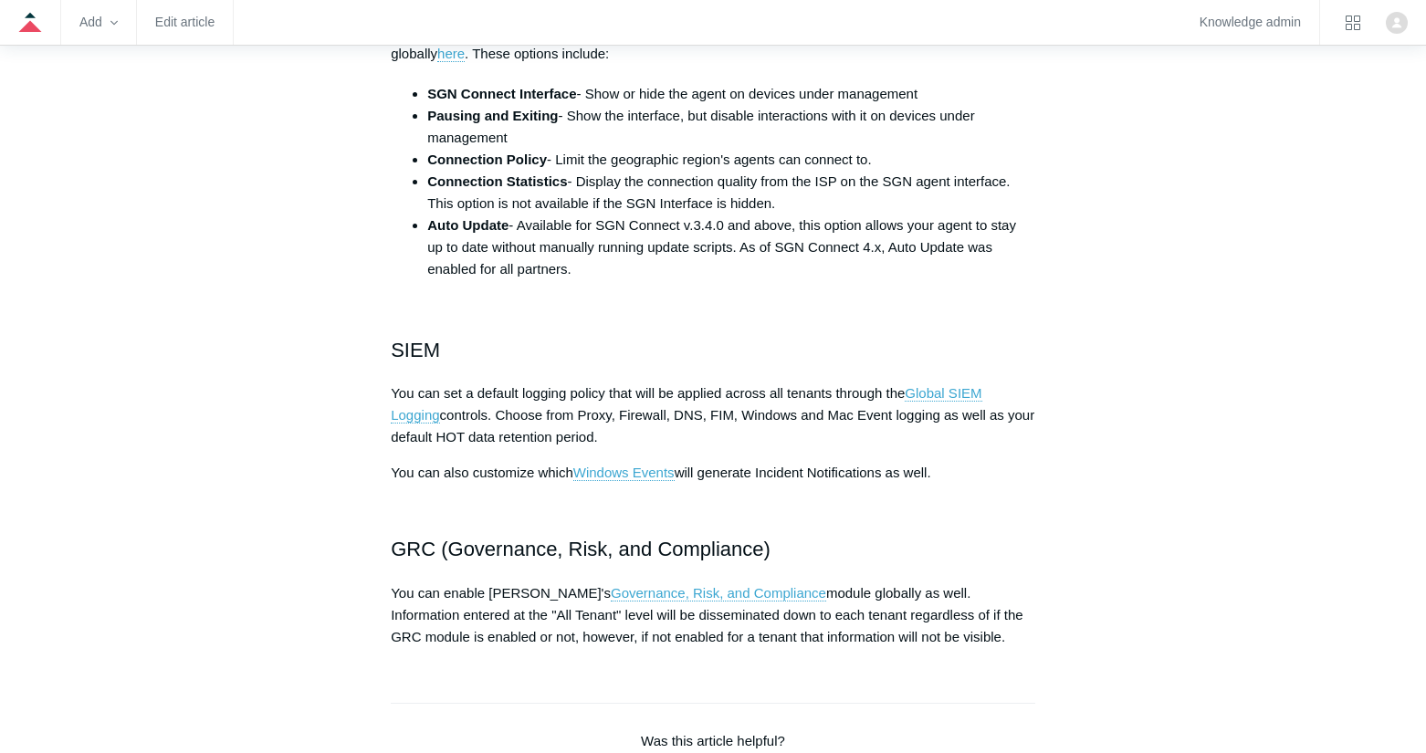
scroll to position [2008, 0]
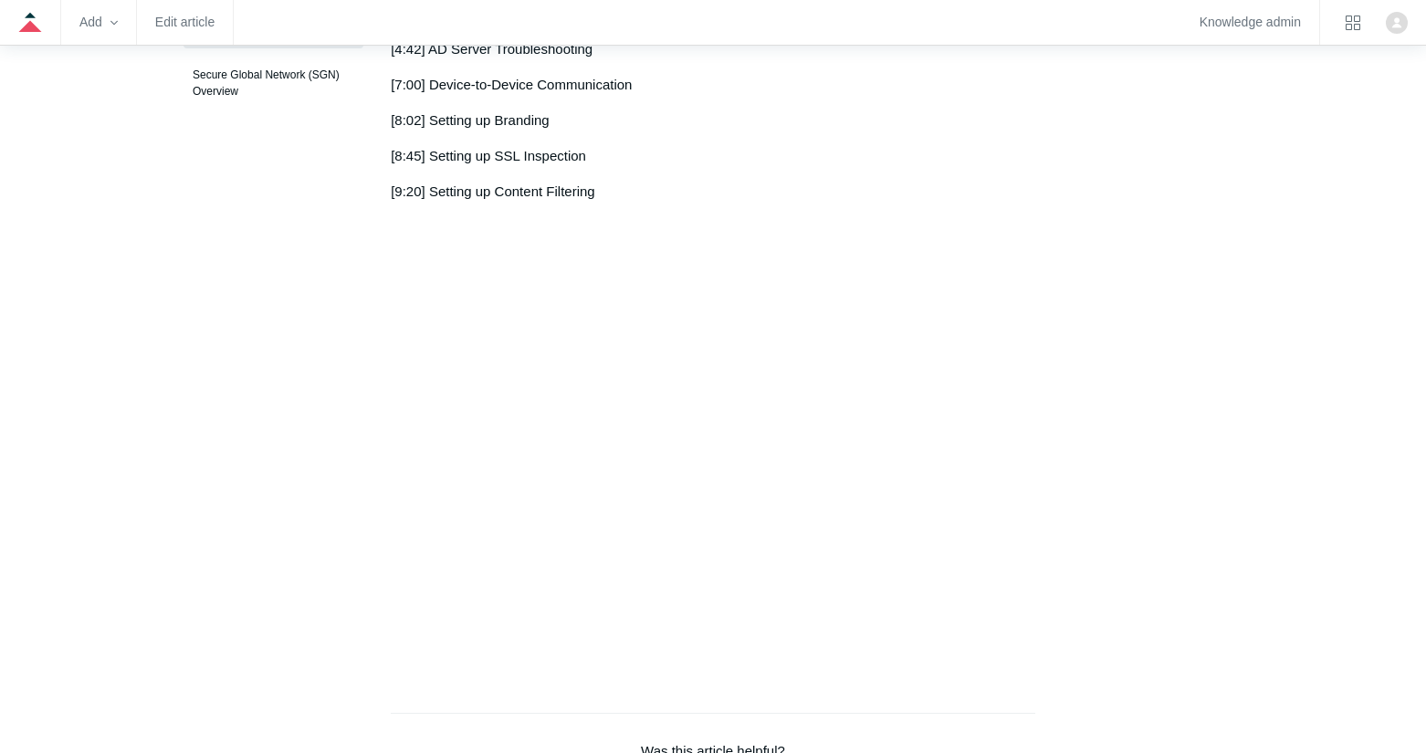
scroll to position [456, 0]
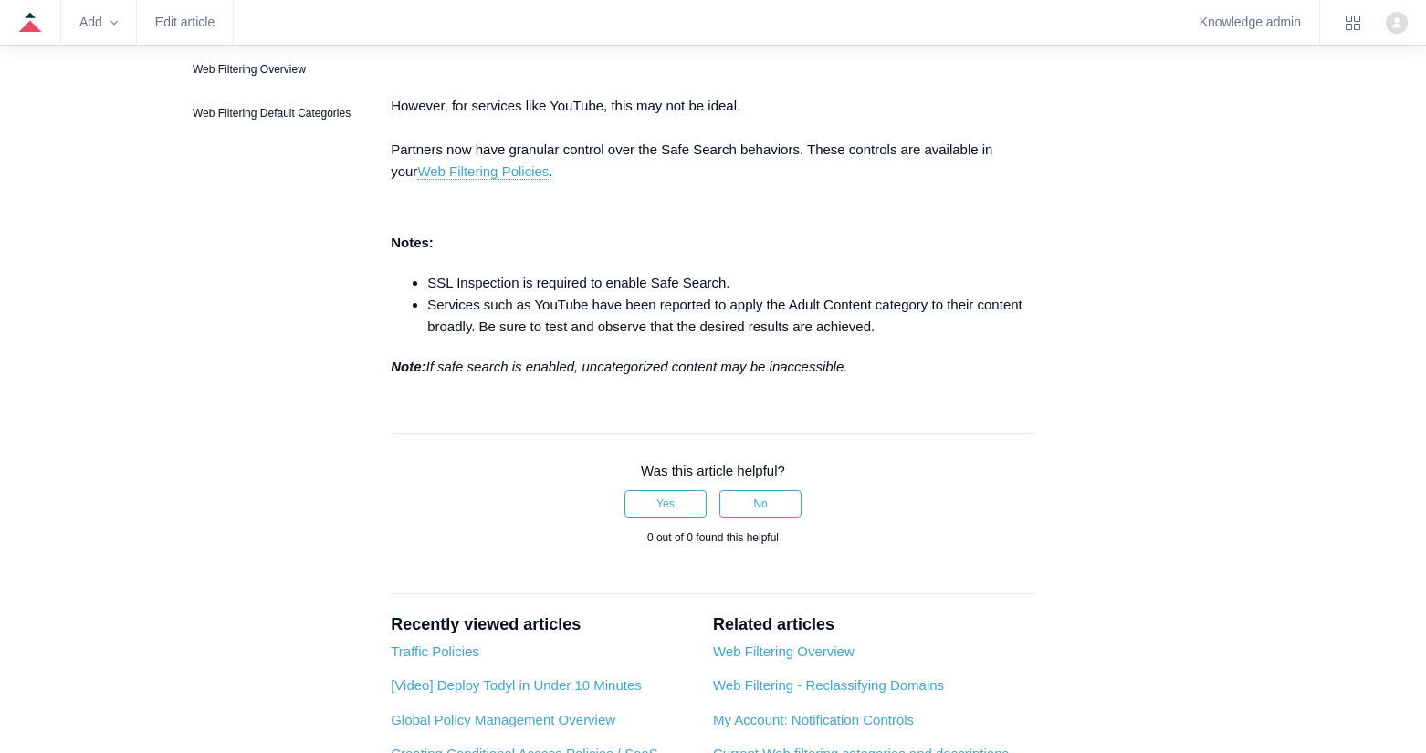
scroll to position [456, 0]
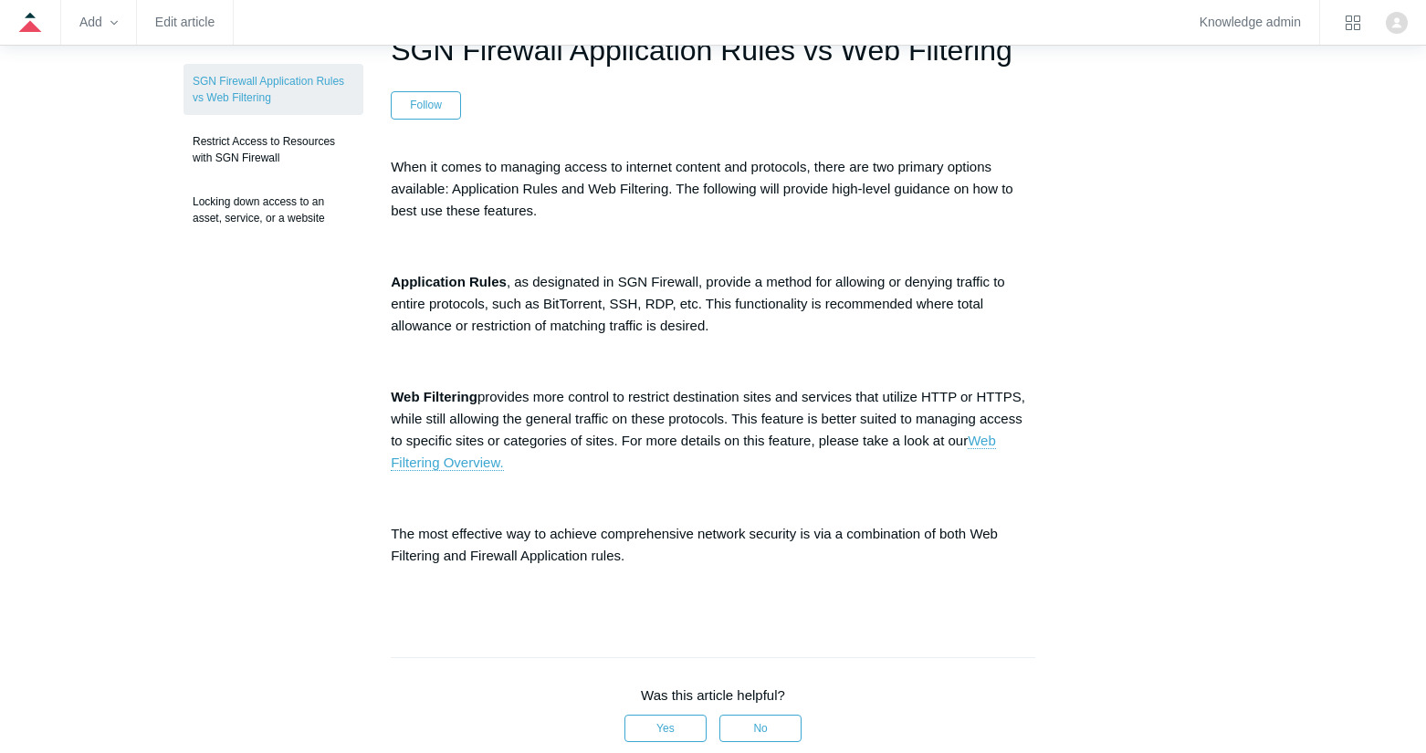
scroll to position [548, 0]
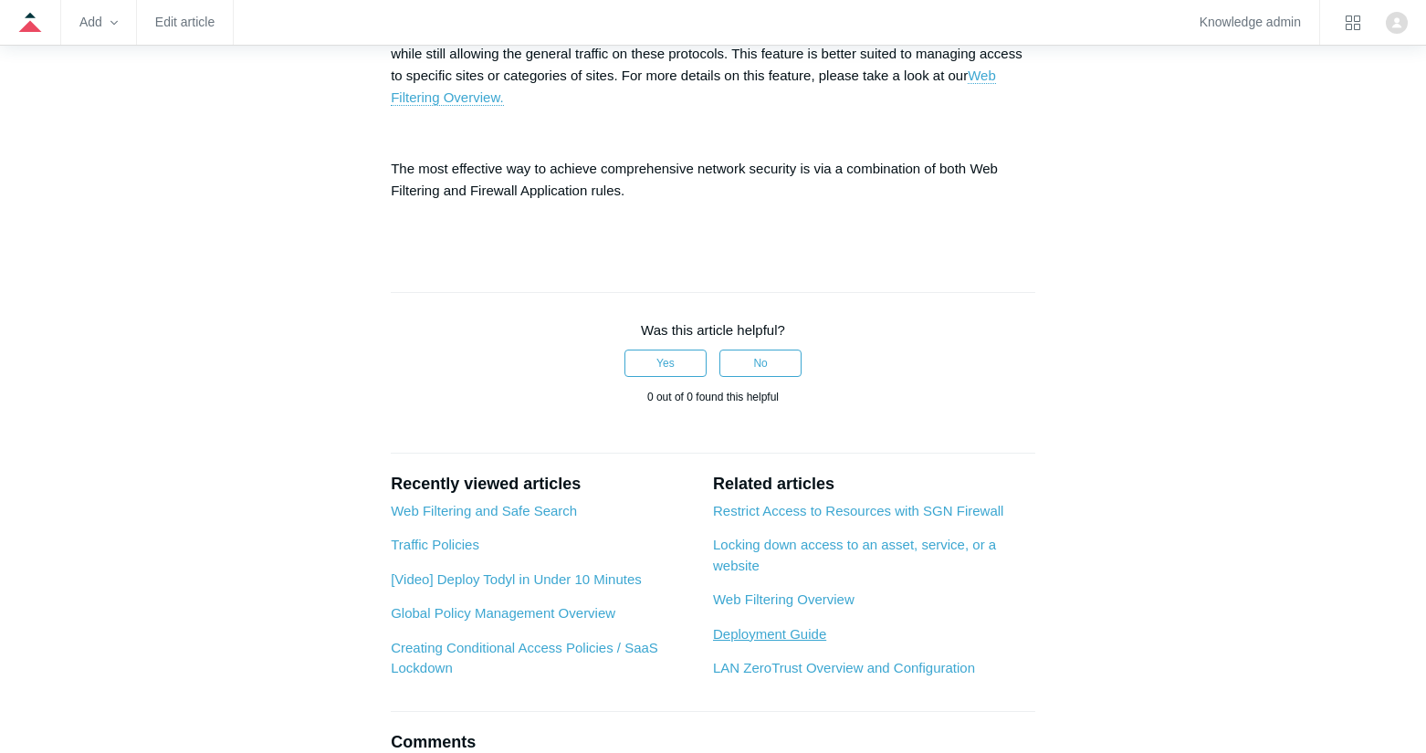
click at [800, 629] on link "Deployment Guide" at bounding box center [769, 634] width 113 height 16
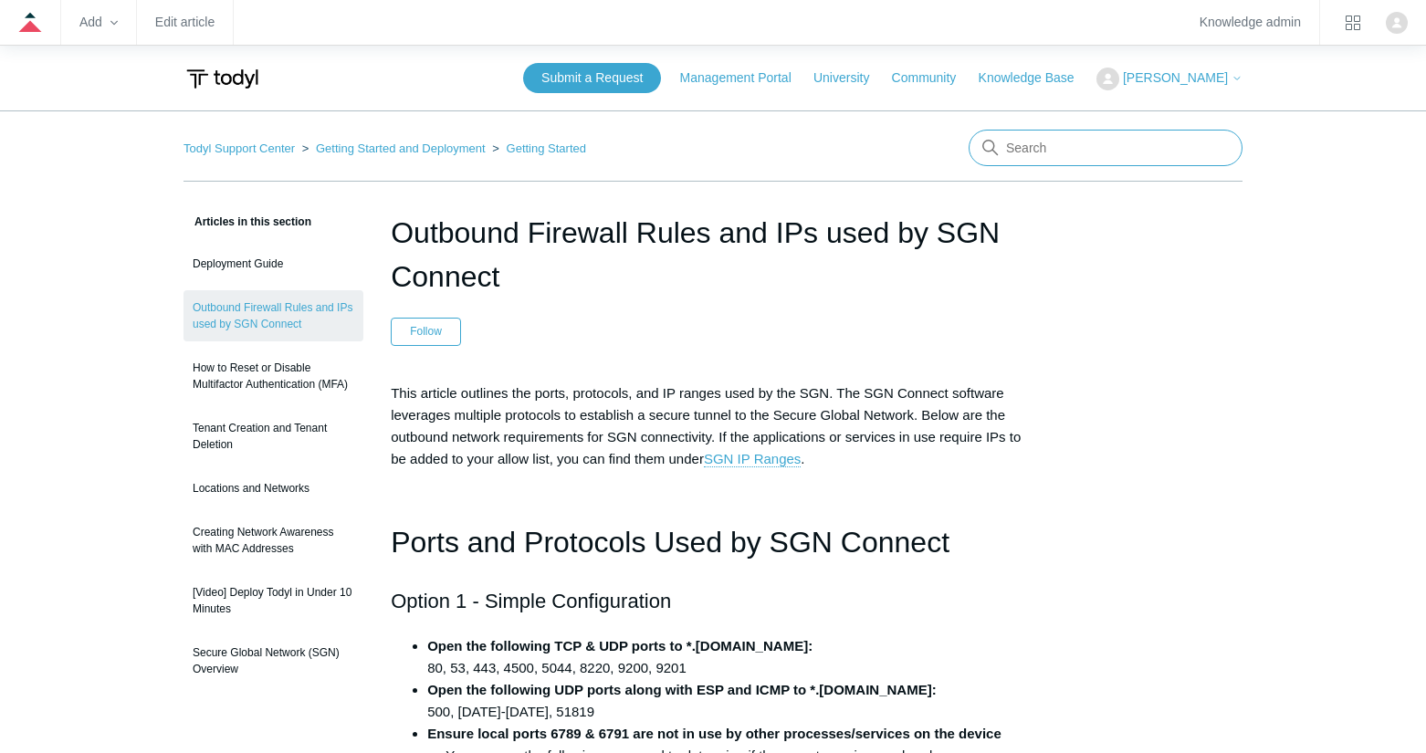
click at [1034, 141] on input "Search" at bounding box center [1105, 148] width 274 height 37
type input "remote access"
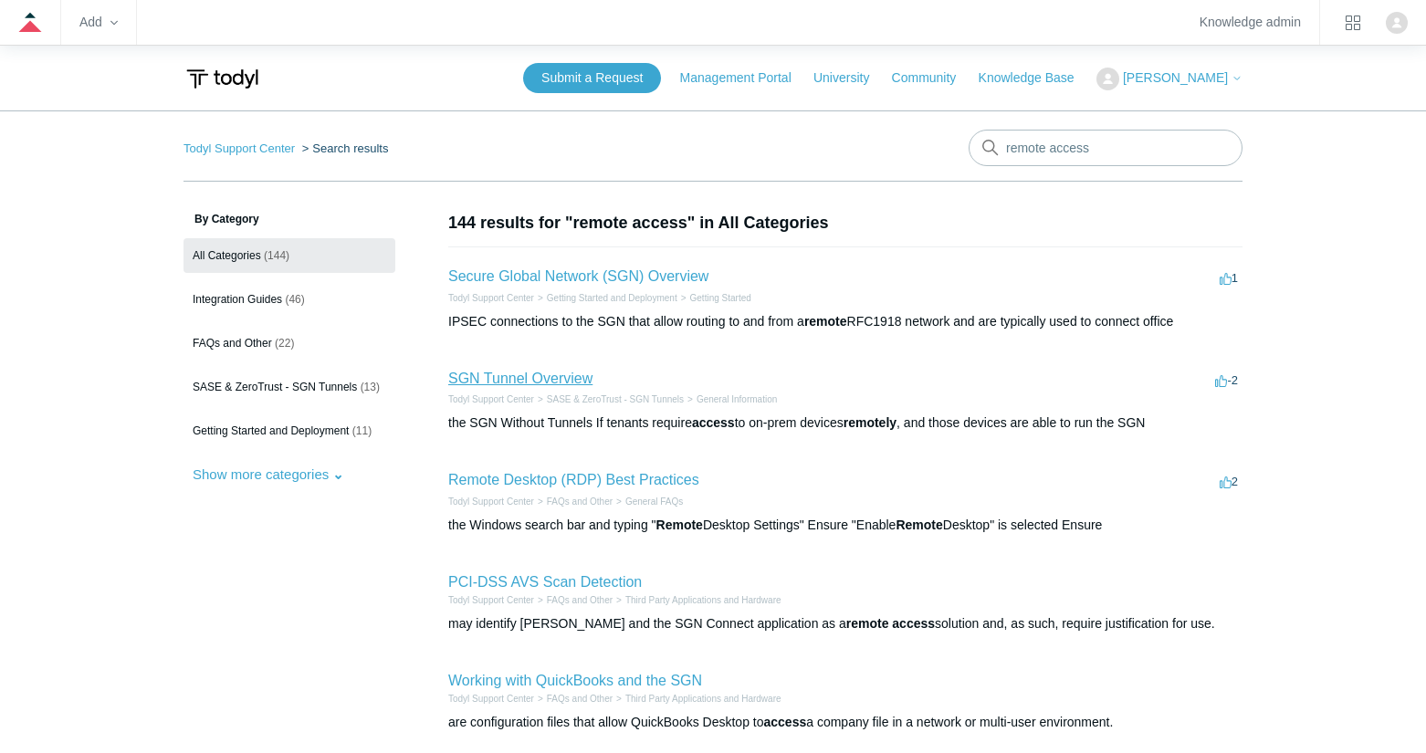
click at [566, 374] on link "SGN Tunnel Overview" at bounding box center [520, 379] width 144 height 16
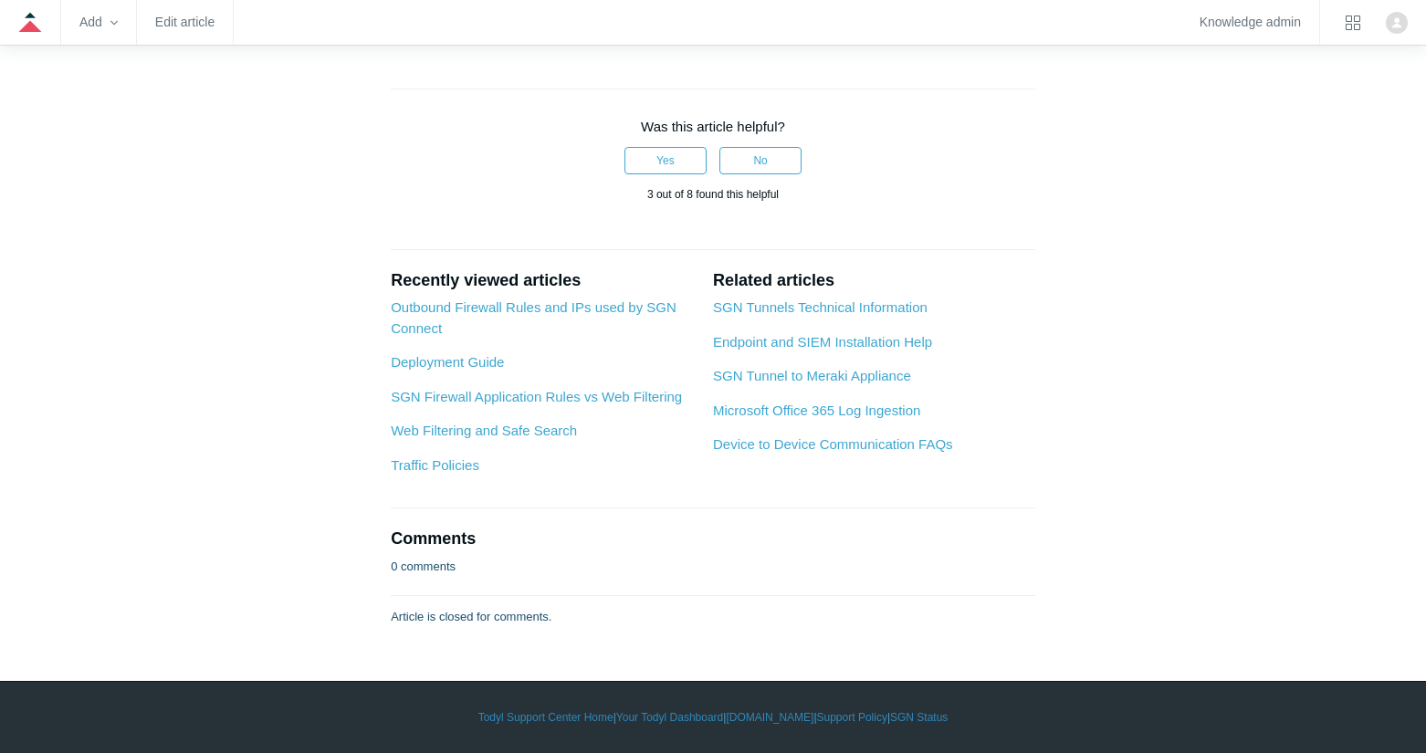
scroll to position [3468, 0]
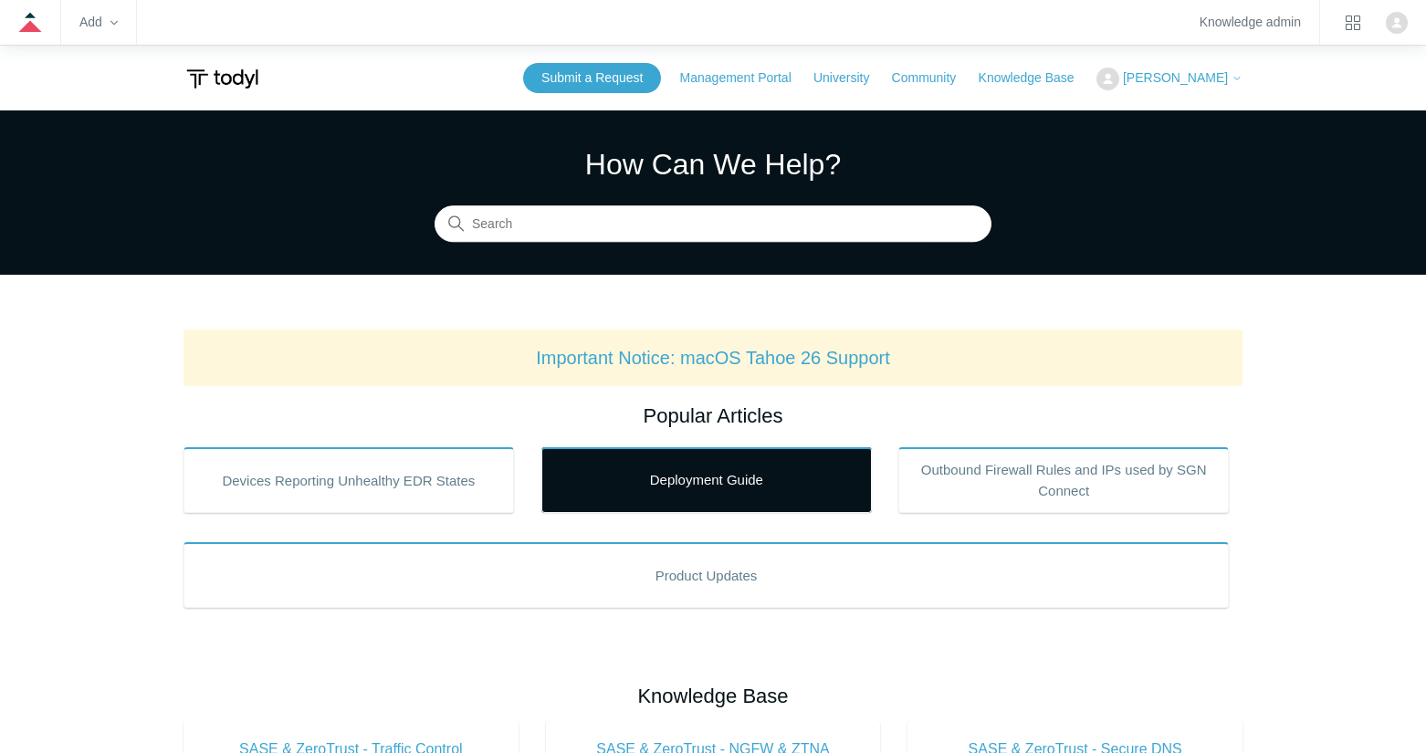
click at [732, 479] on link "Deployment Guide" at bounding box center [706, 480] width 330 height 66
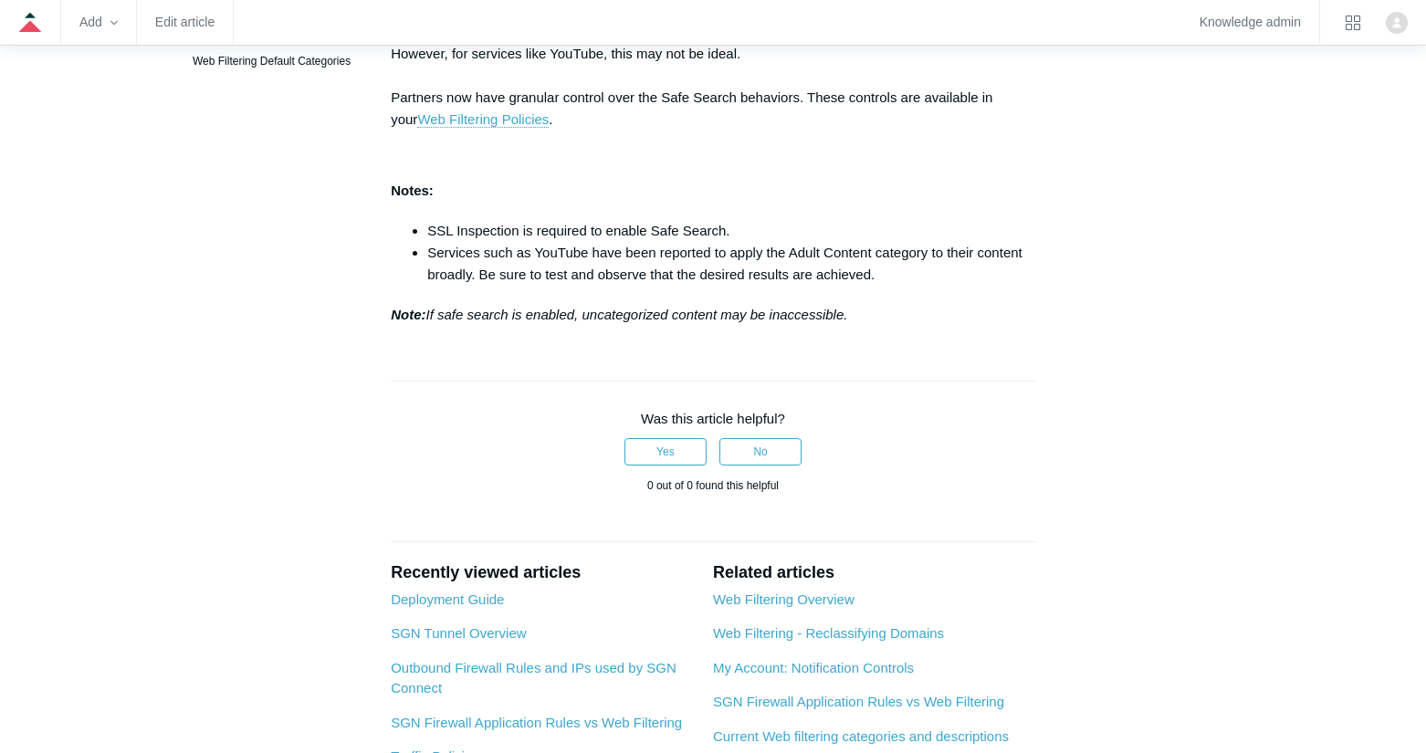
scroll to position [155, 0]
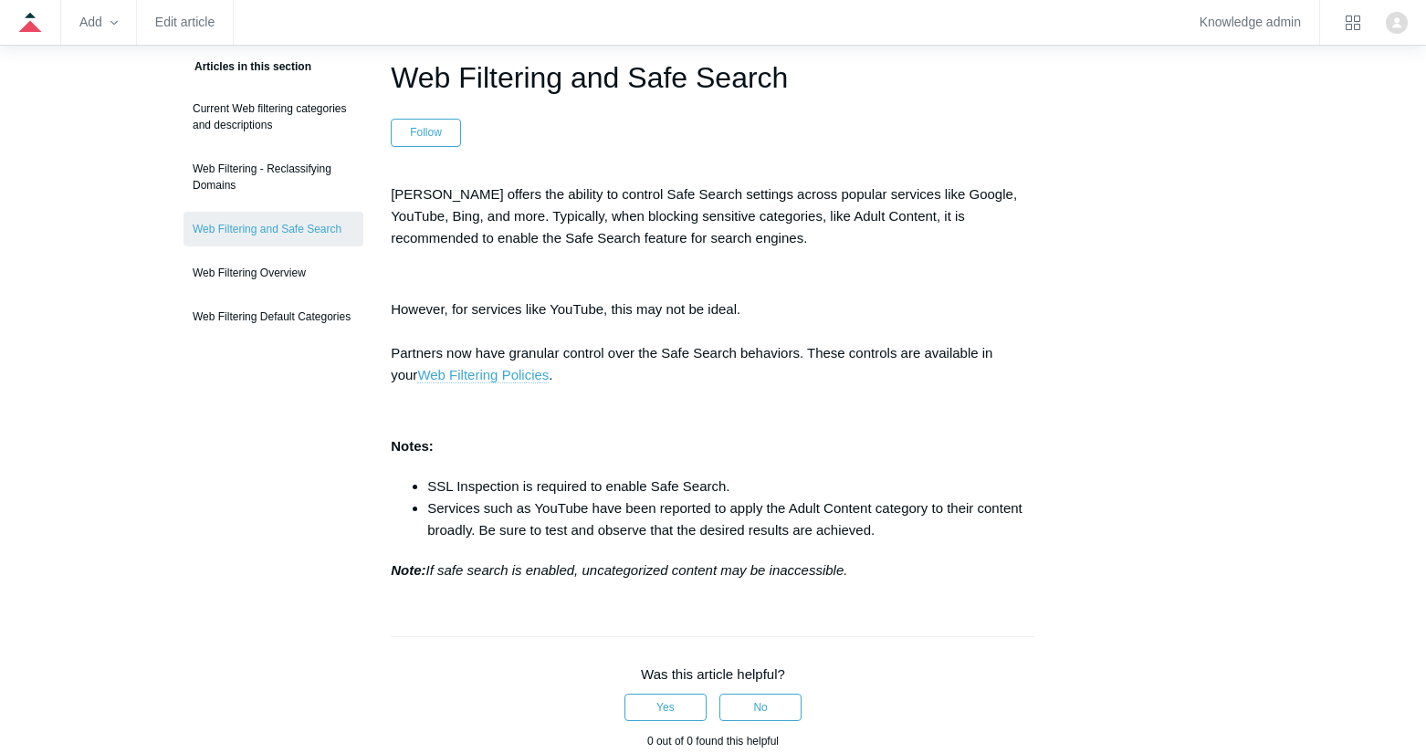
click at [451, 371] on link "Web Filtering Policies" at bounding box center [482, 375] width 131 height 16
